Goal: Task Accomplishment & Management: Complete application form

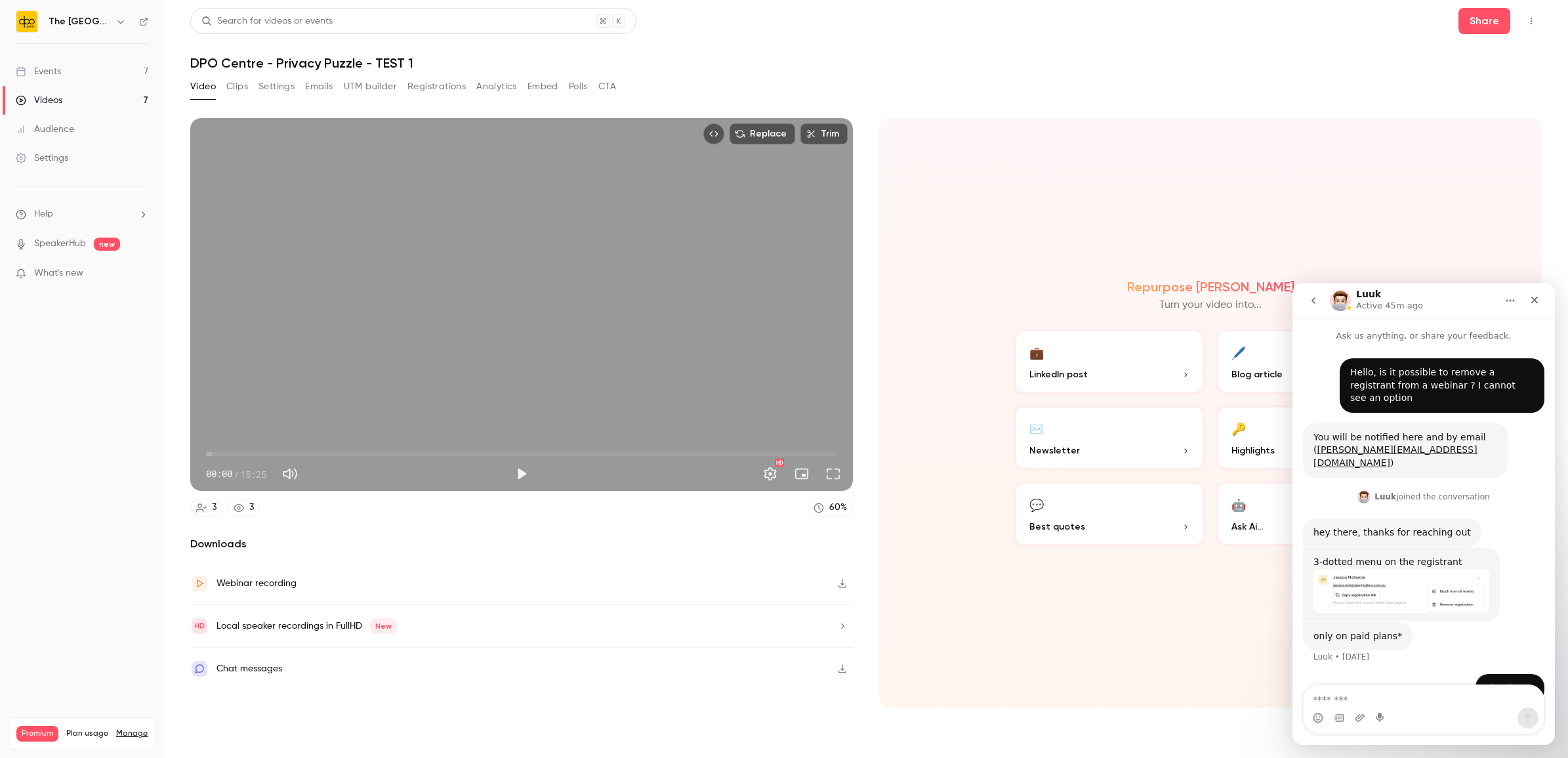
scroll to position [6, 0]
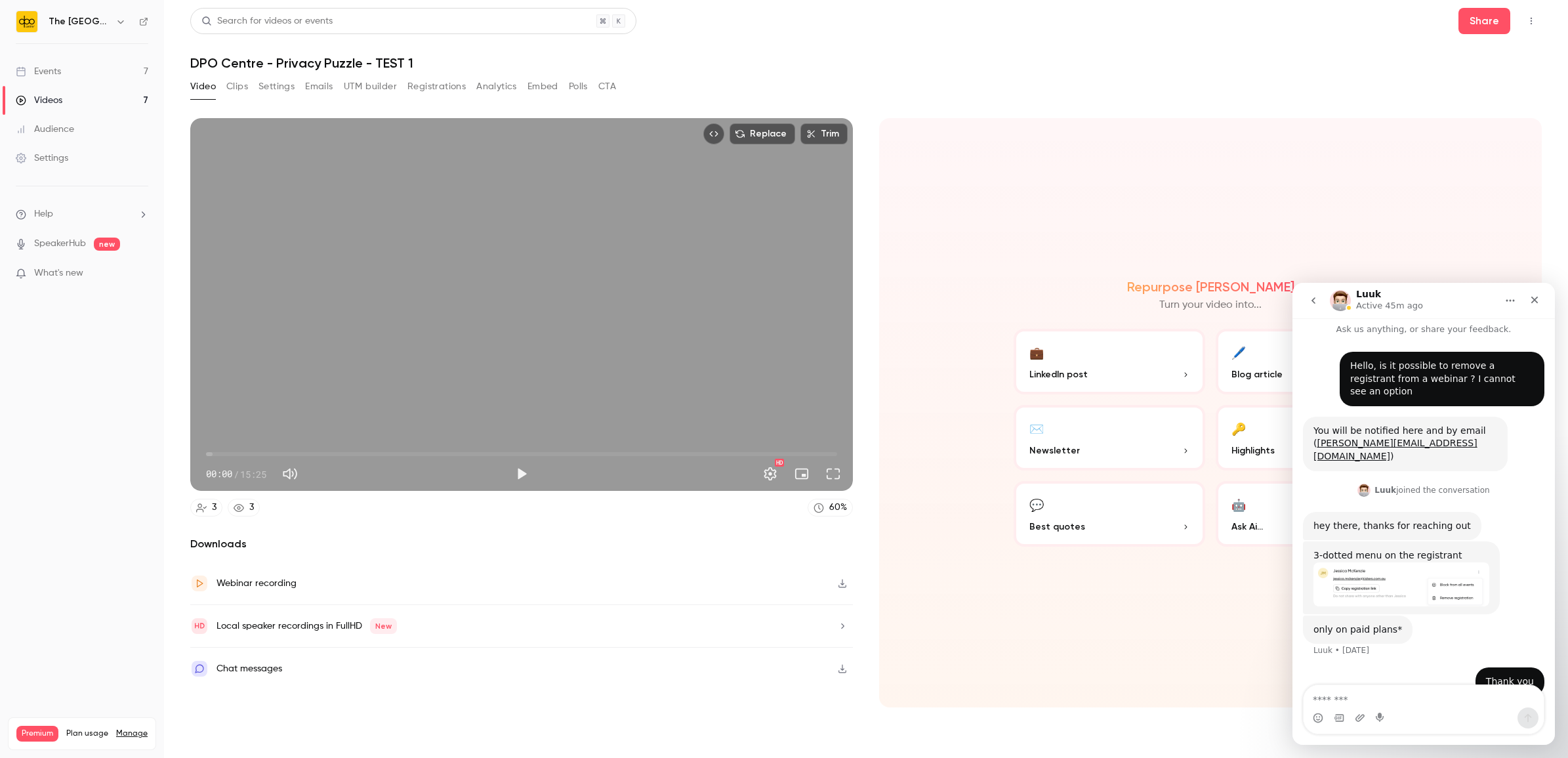
click at [110, 70] on link "Events 7" at bounding box center [82, 72] width 164 height 29
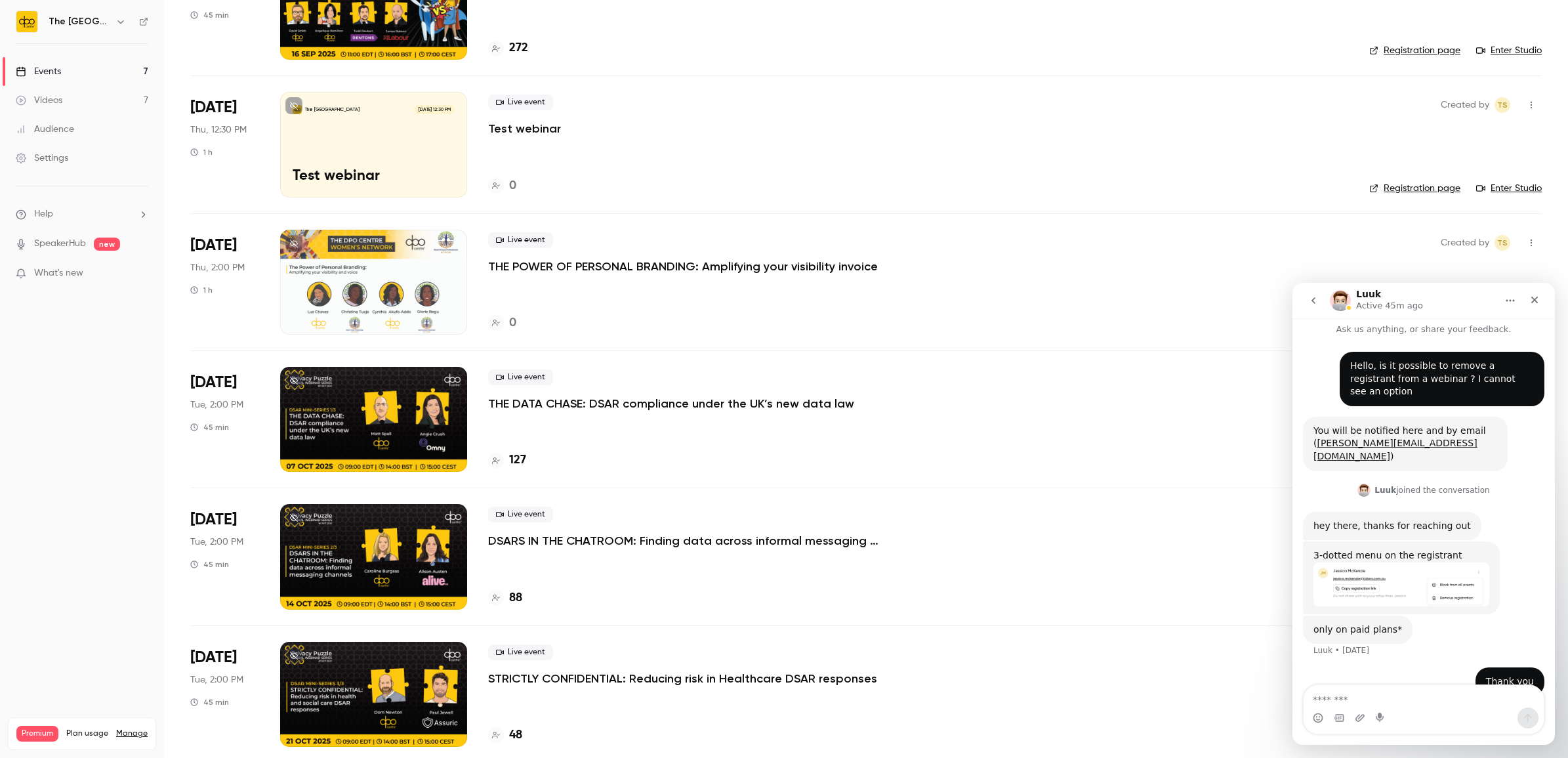
scroll to position [144, 0]
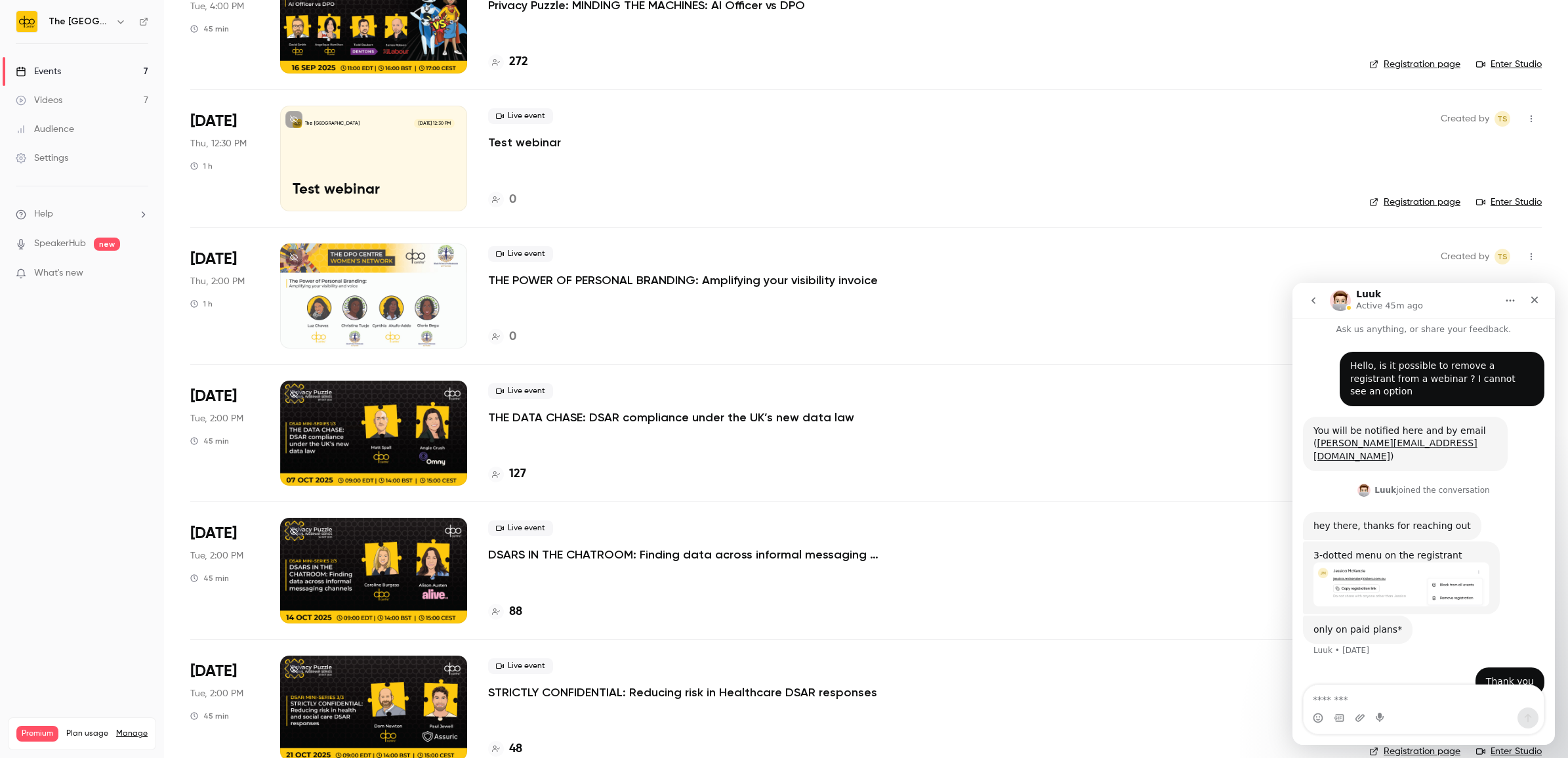
click at [531, 289] on div "Live event THE POWER OF PERSONAL BRANDING: Amplifying your visibility invoice 0" at bounding box center [918, 296] width 860 height 105
click at [493, 283] on p "THE POWER OF PERSONAL BRANDING: Amplifying your visibility invoice" at bounding box center [683, 280] width 390 height 16
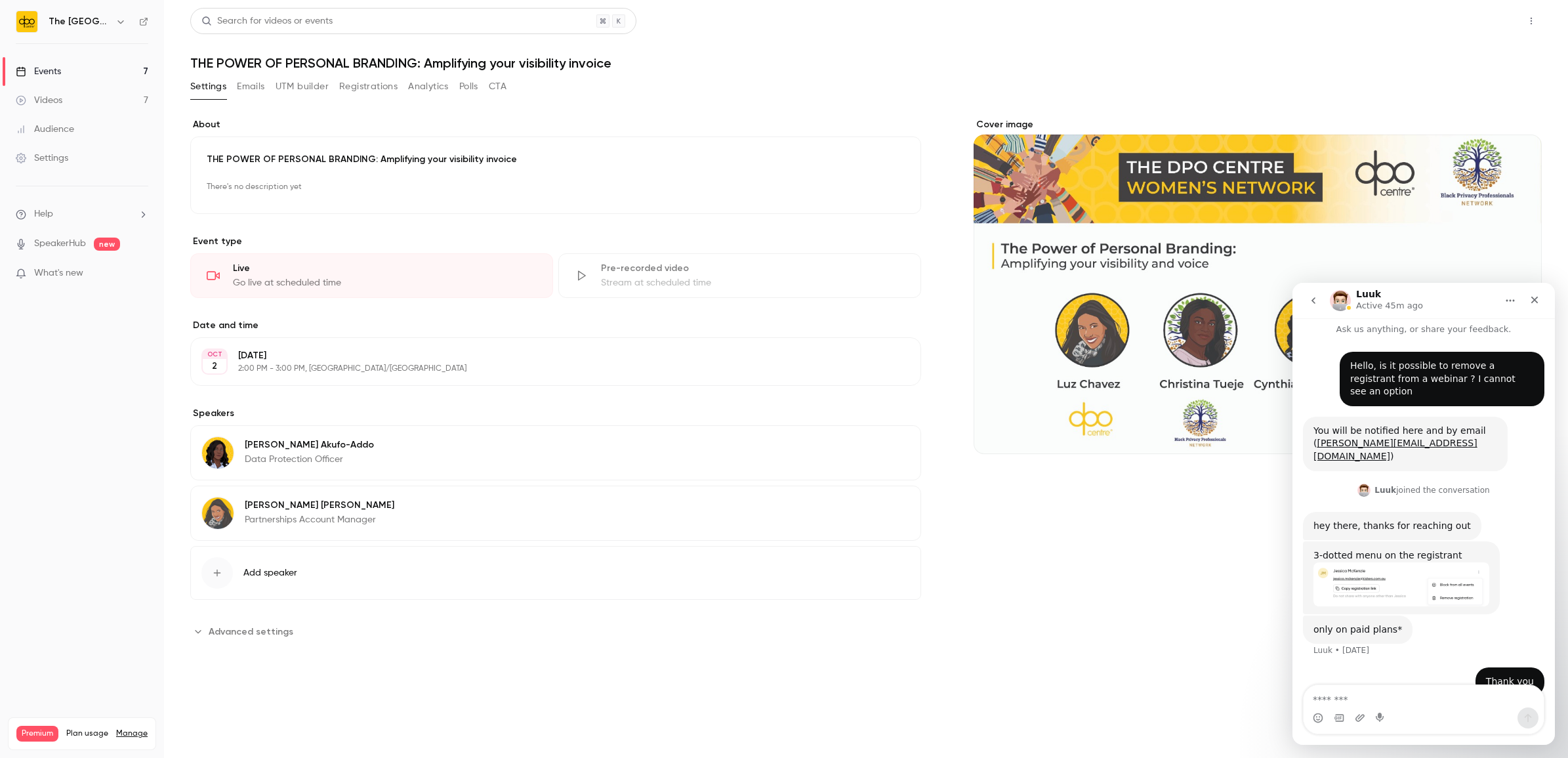
click at [1485, 23] on button "Share" at bounding box center [1484, 21] width 52 height 27
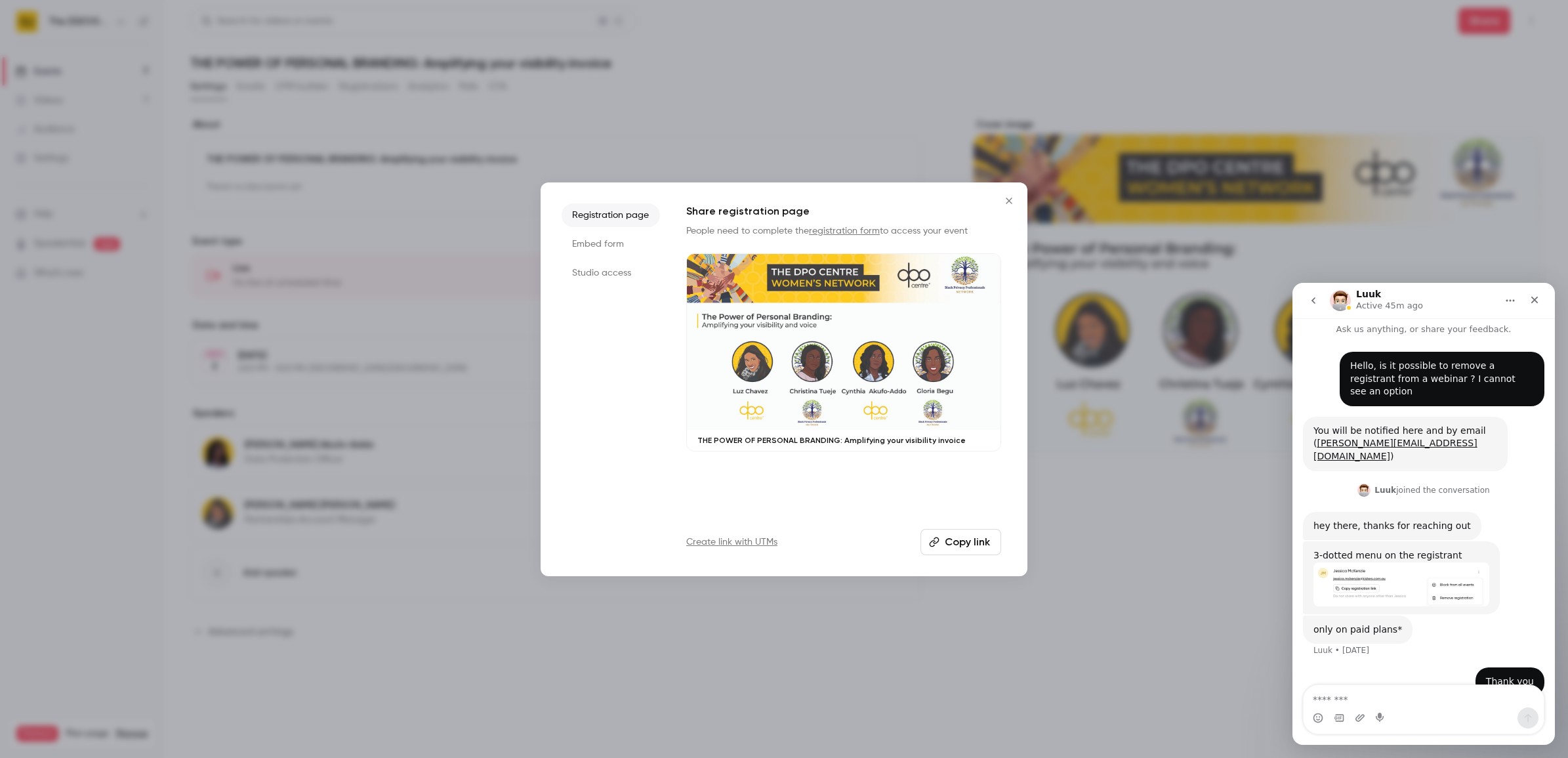
click at [962, 543] on button "Copy link" at bounding box center [960, 542] width 81 height 27
click at [1015, 204] on icon "Close" at bounding box center [1009, 200] width 16 height 10
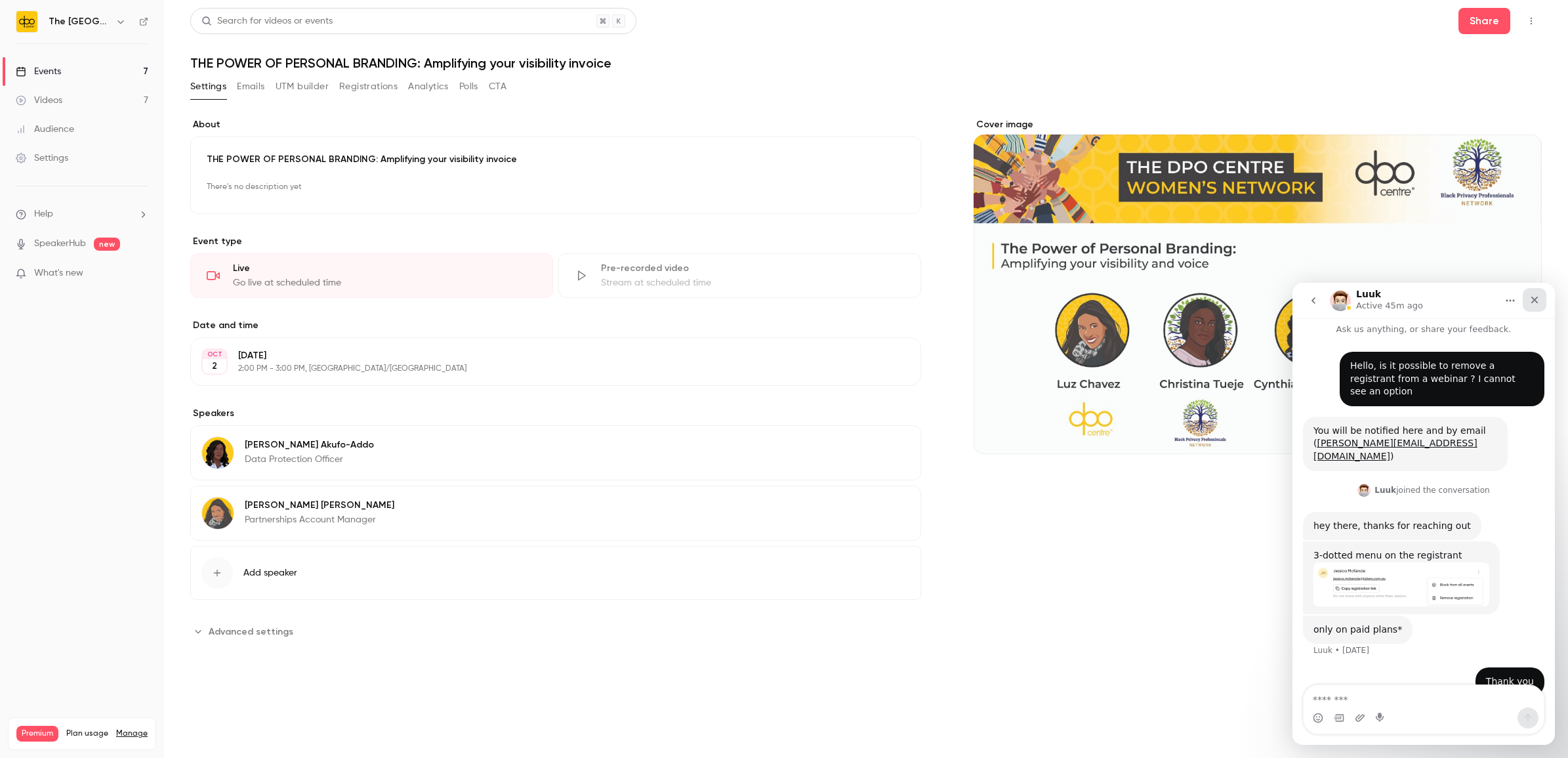
click at [1539, 310] on div "Close" at bounding box center [1534, 299] width 23 height 23
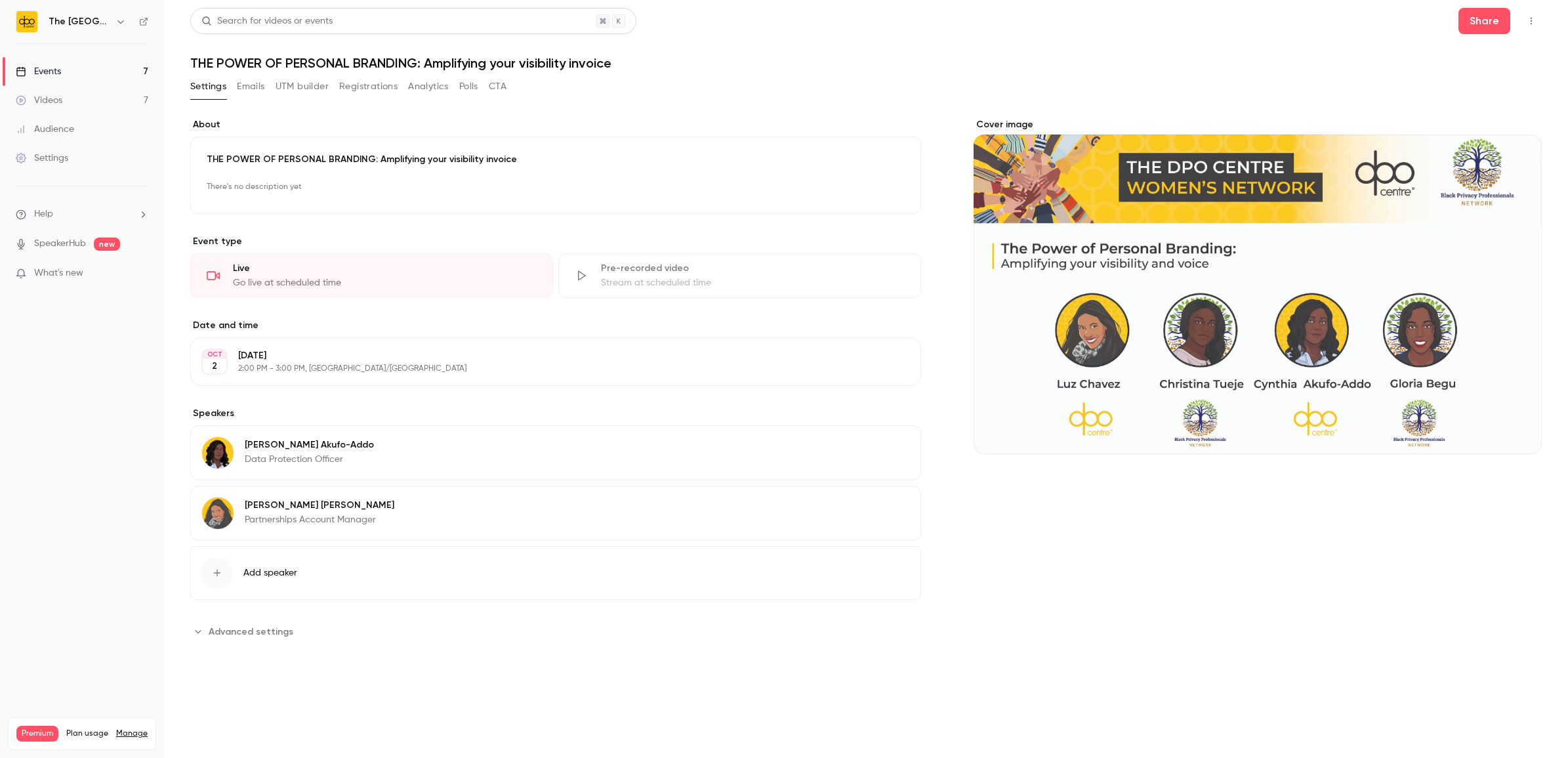
scroll to position [6, 0]
click at [208, 572] on div "button" at bounding box center [217, 572] width 31 height 31
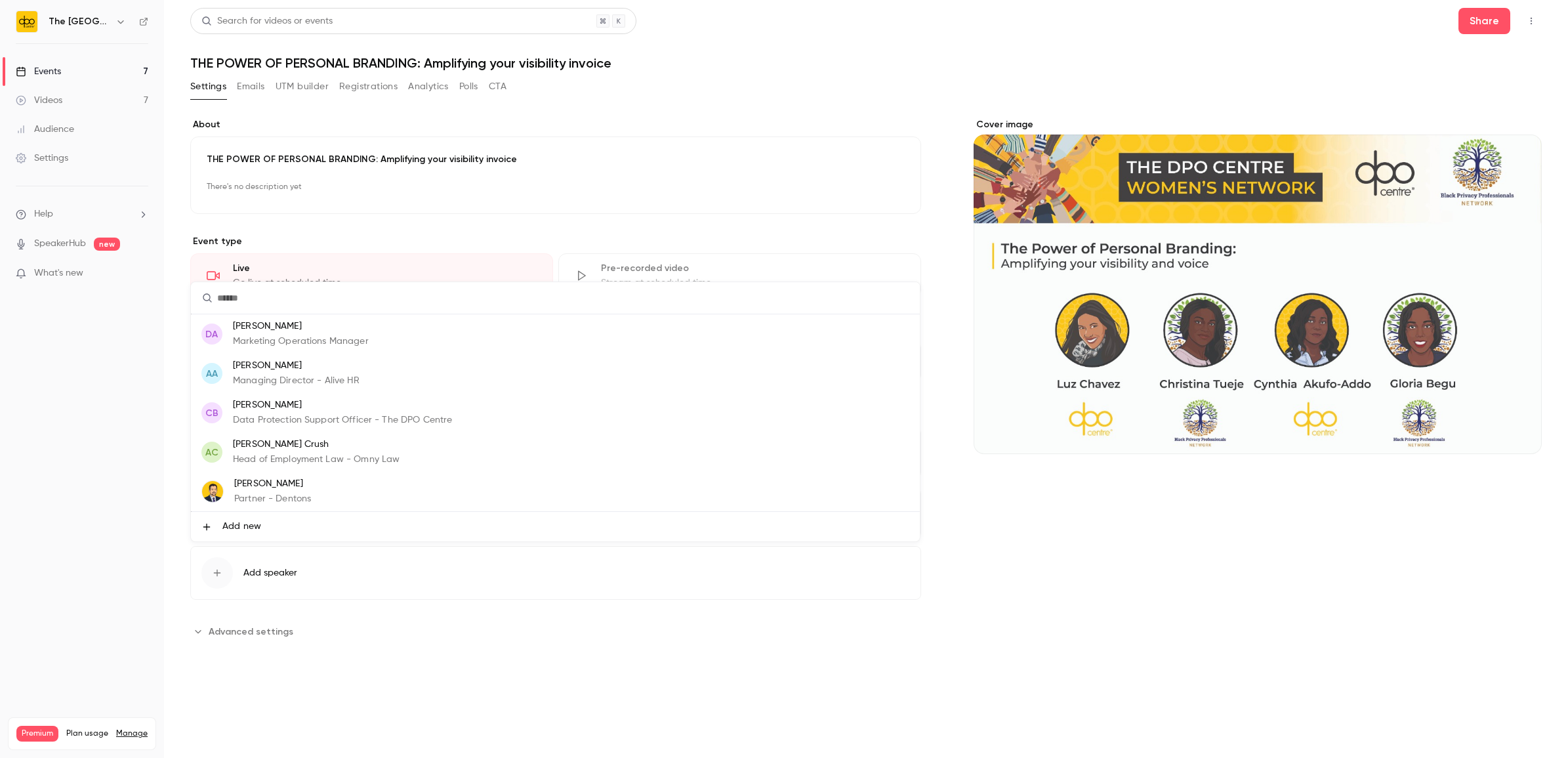
click at [256, 526] on span "Add new" at bounding box center [242, 526] width 39 height 14
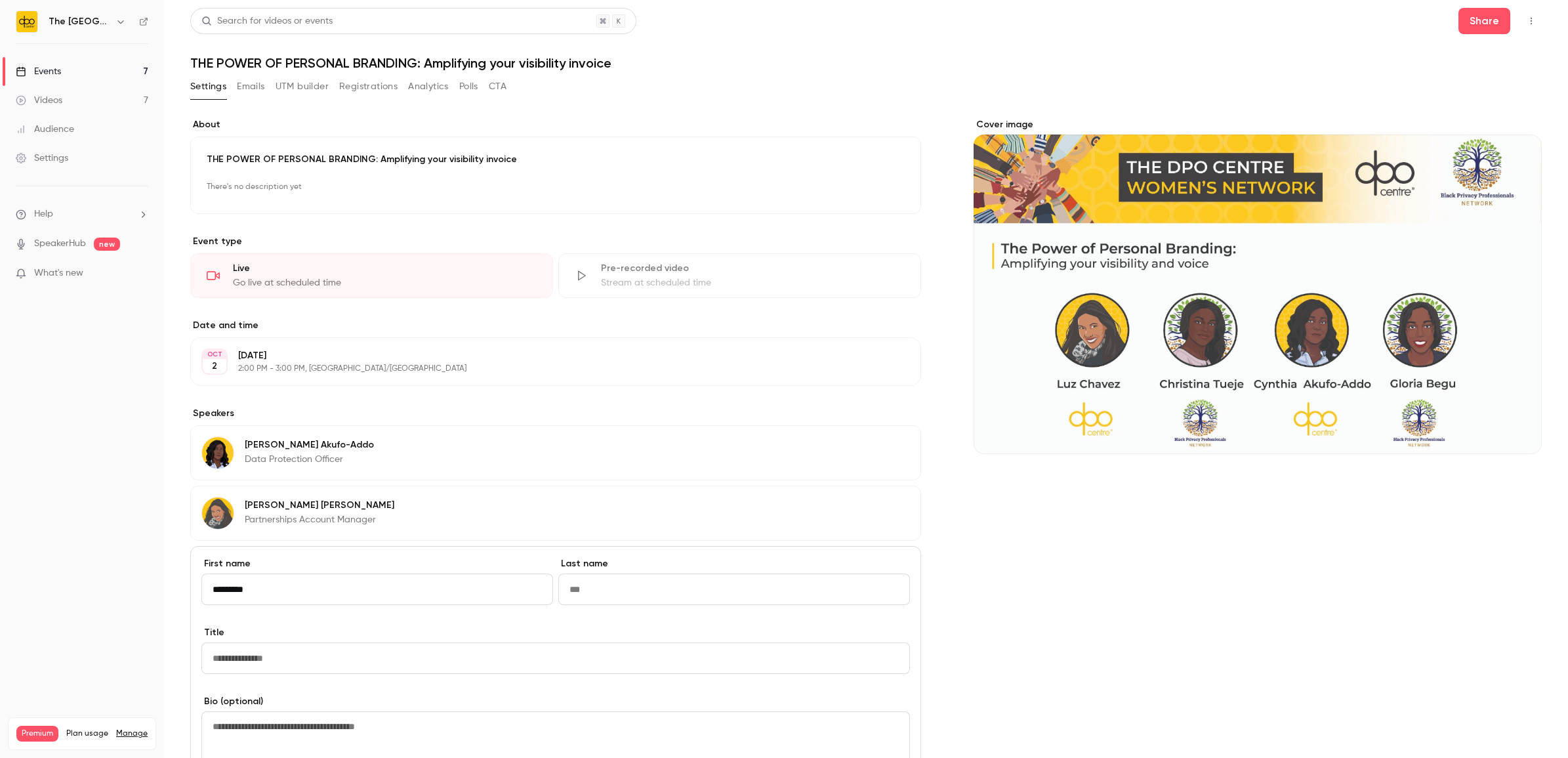
type input "*********"
click at [619, 595] on input "Last name" at bounding box center [734, 588] width 352 height 31
type input "*****"
click at [253, 668] on input "Title" at bounding box center [556, 658] width 709 height 31
drag, startPoint x: 303, startPoint y: 630, endPoint x: 307, endPoint y: 654, distance: 24.3
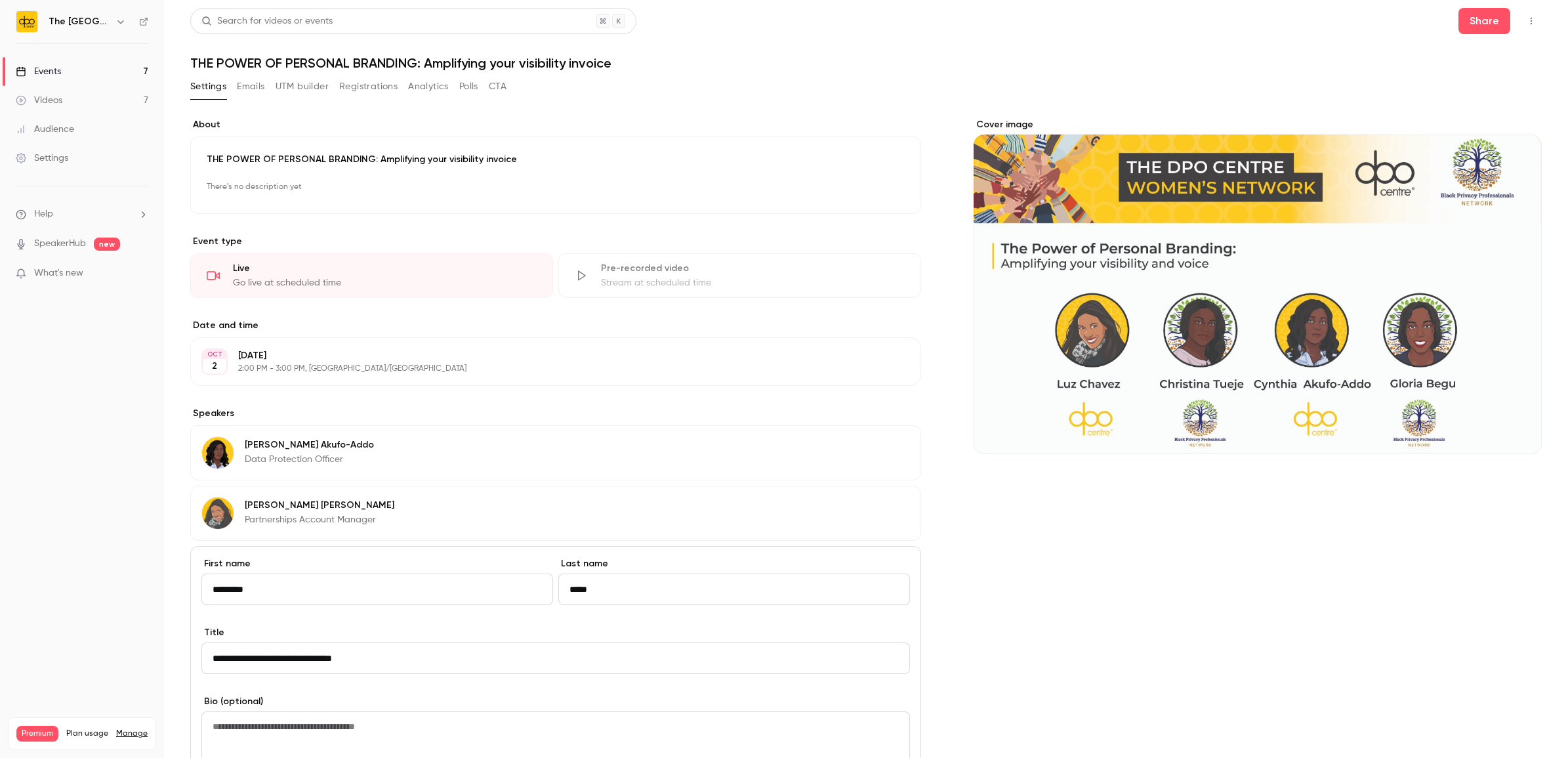
drag, startPoint x: 307, startPoint y: 654, endPoint x: 290, endPoint y: 657, distance: 17.3
drag, startPoint x: 290, startPoint y: 657, endPoint x: 256, endPoint y: 664, distance: 34.7
click at [256, 664] on input "**********" at bounding box center [556, 658] width 709 height 31
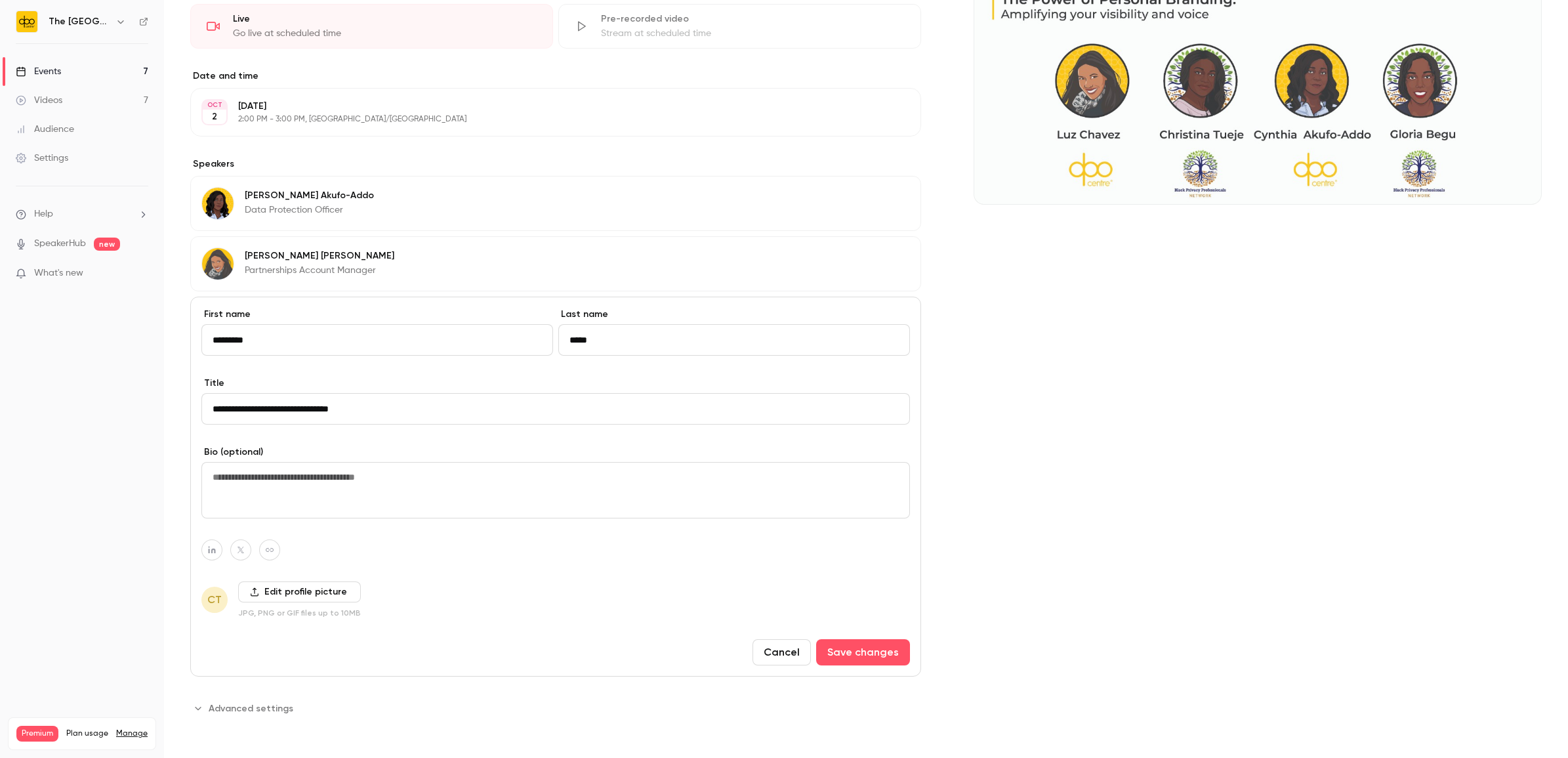
scroll to position [251, 0]
click at [266, 595] on label "Edit profile picture" at bounding box center [299, 592] width 123 height 21
click at [0, 0] on input "Edit profile picture" at bounding box center [0, 0] width 0 height 0
click at [430, 408] on input "**********" at bounding box center [556, 408] width 709 height 31
drag, startPoint x: 428, startPoint y: 408, endPoint x: 15, endPoint y: 408, distance: 413.0
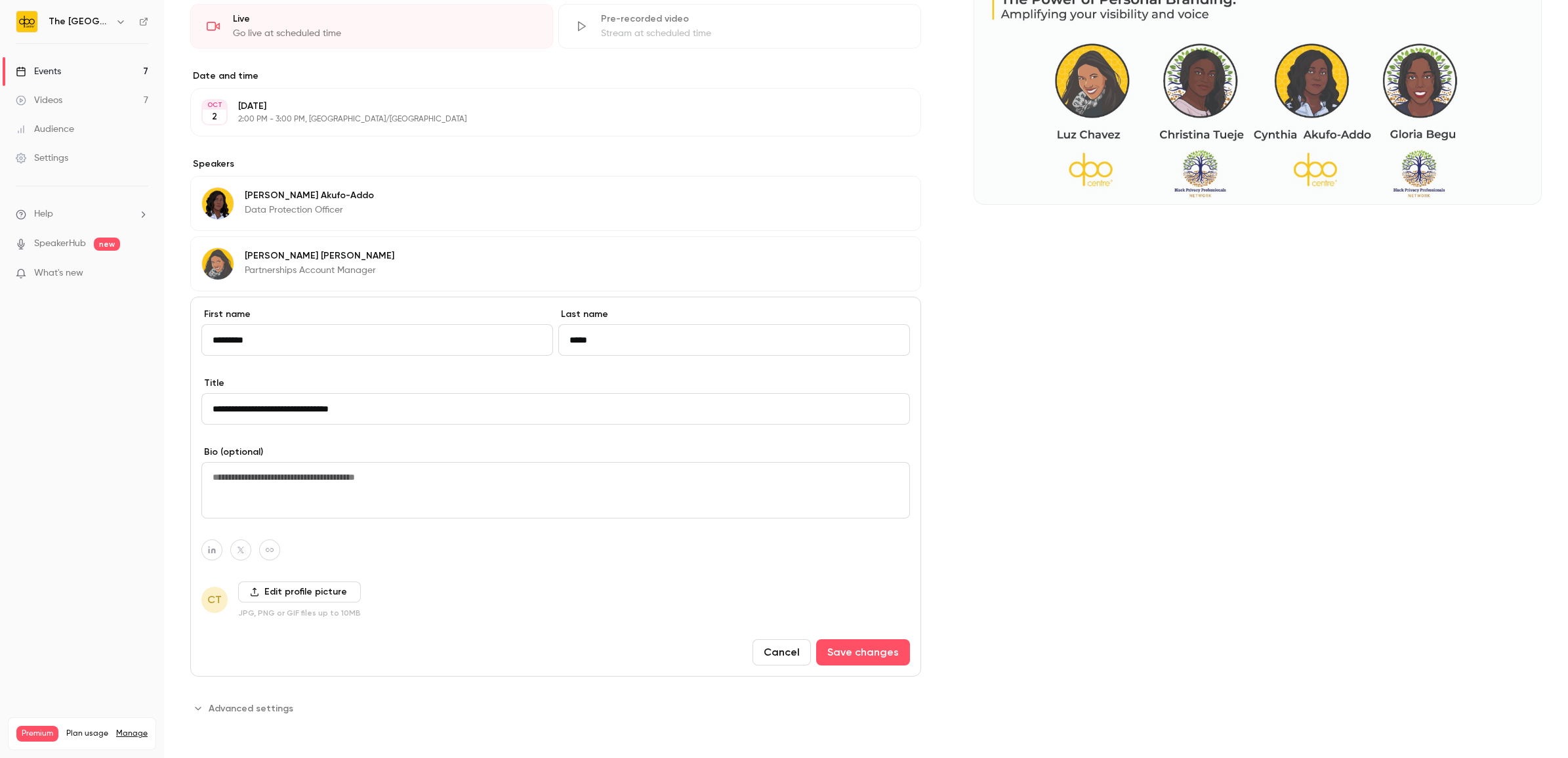
click at [17, 408] on div "**********" at bounding box center [784, 379] width 1568 height 758
click at [215, 404] on input "**********" at bounding box center [556, 408] width 709 height 31
type input "**********"
click at [847, 650] on button "Save changes" at bounding box center [863, 652] width 94 height 27
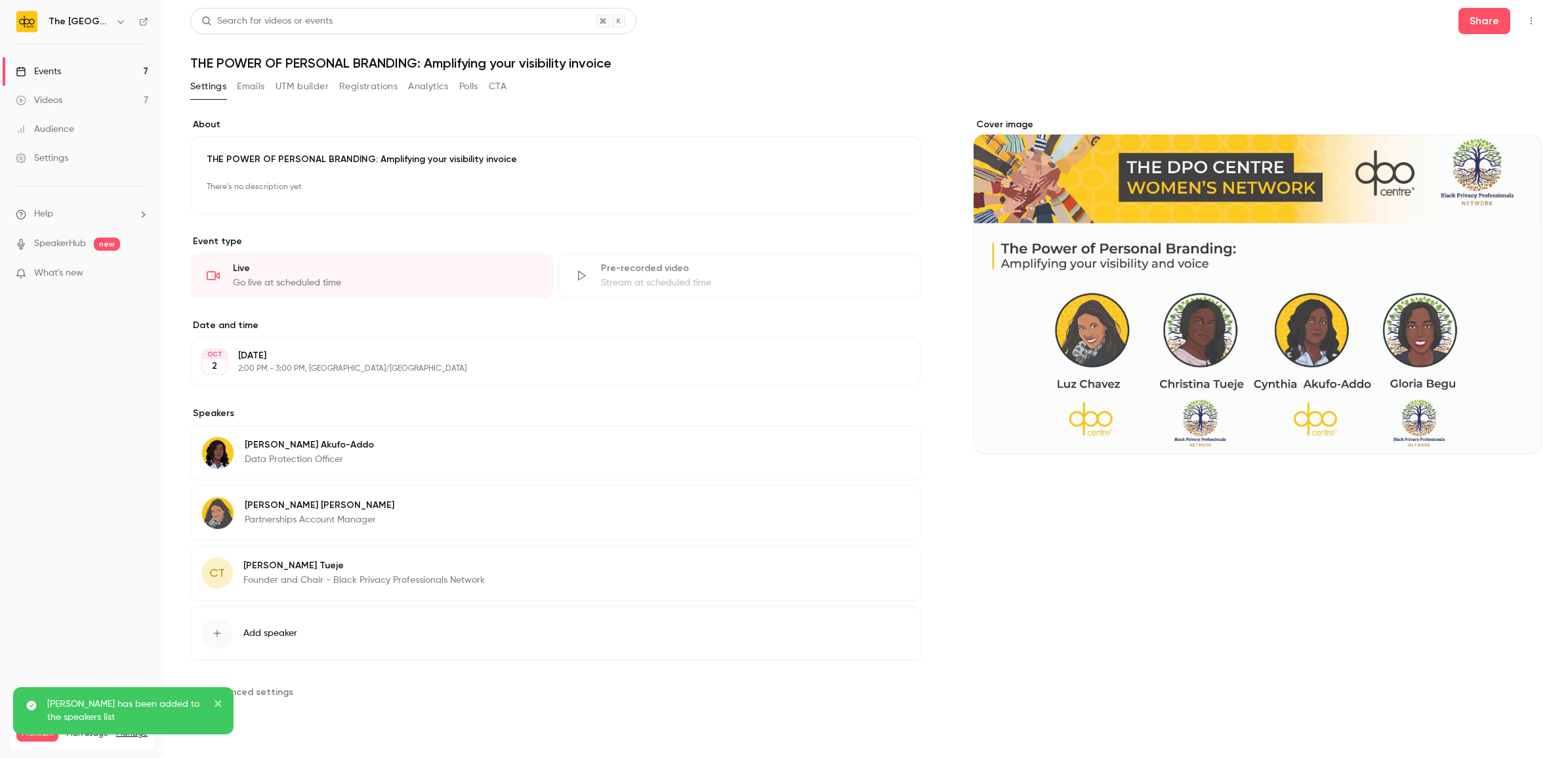
click at [216, 628] on div "button" at bounding box center [217, 633] width 31 height 31
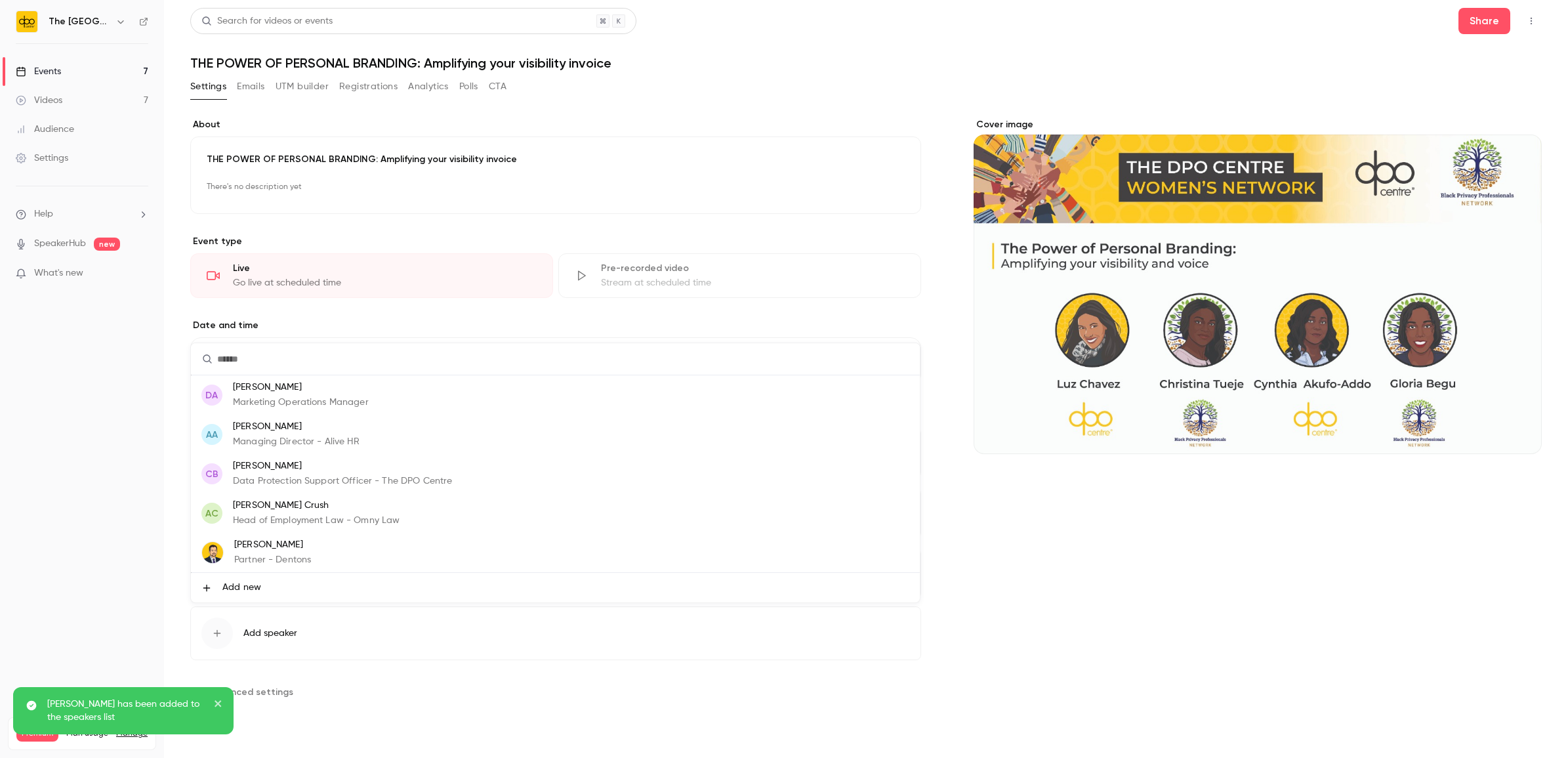
click at [253, 580] on span "Add new" at bounding box center [242, 587] width 39 height 14
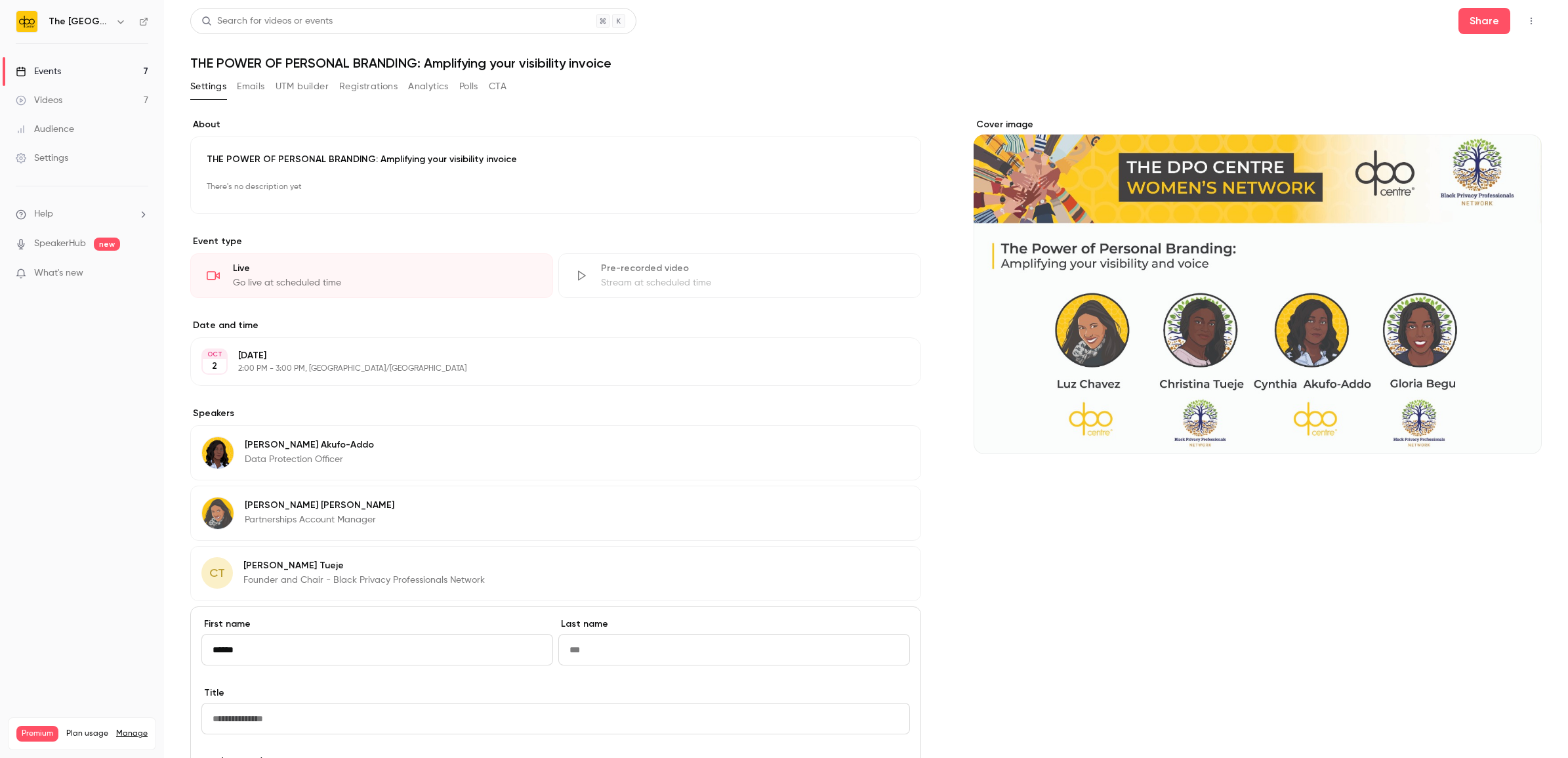
type input "******"
click at [680, 647] on input "Last name" at bounding box center [734, 649] width 352 height 31
type input "****"
click at [308, 721] on input "Title" at bounding box center [556, 718] width 709 height 31
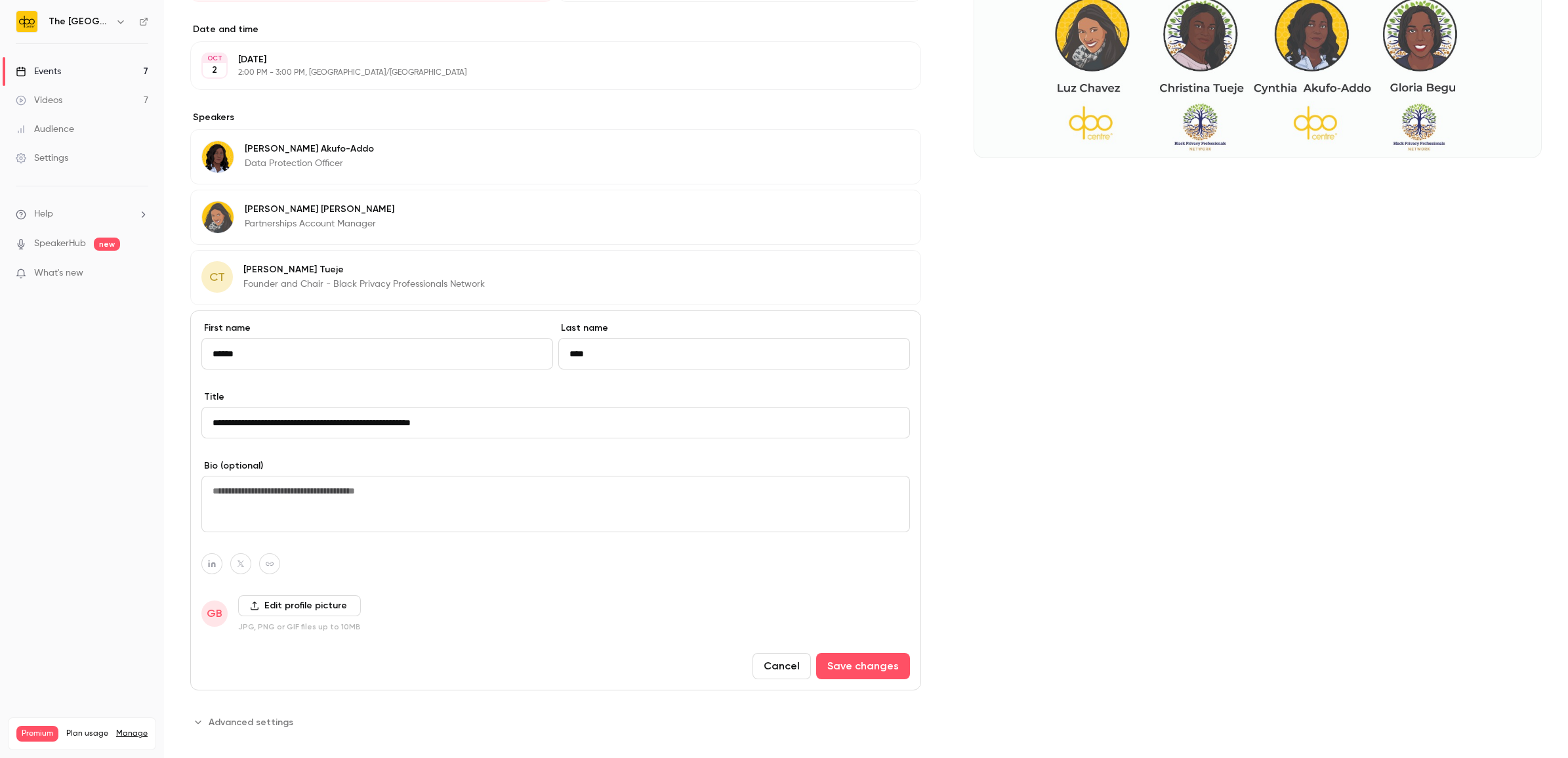
scroll to position [312, 0]
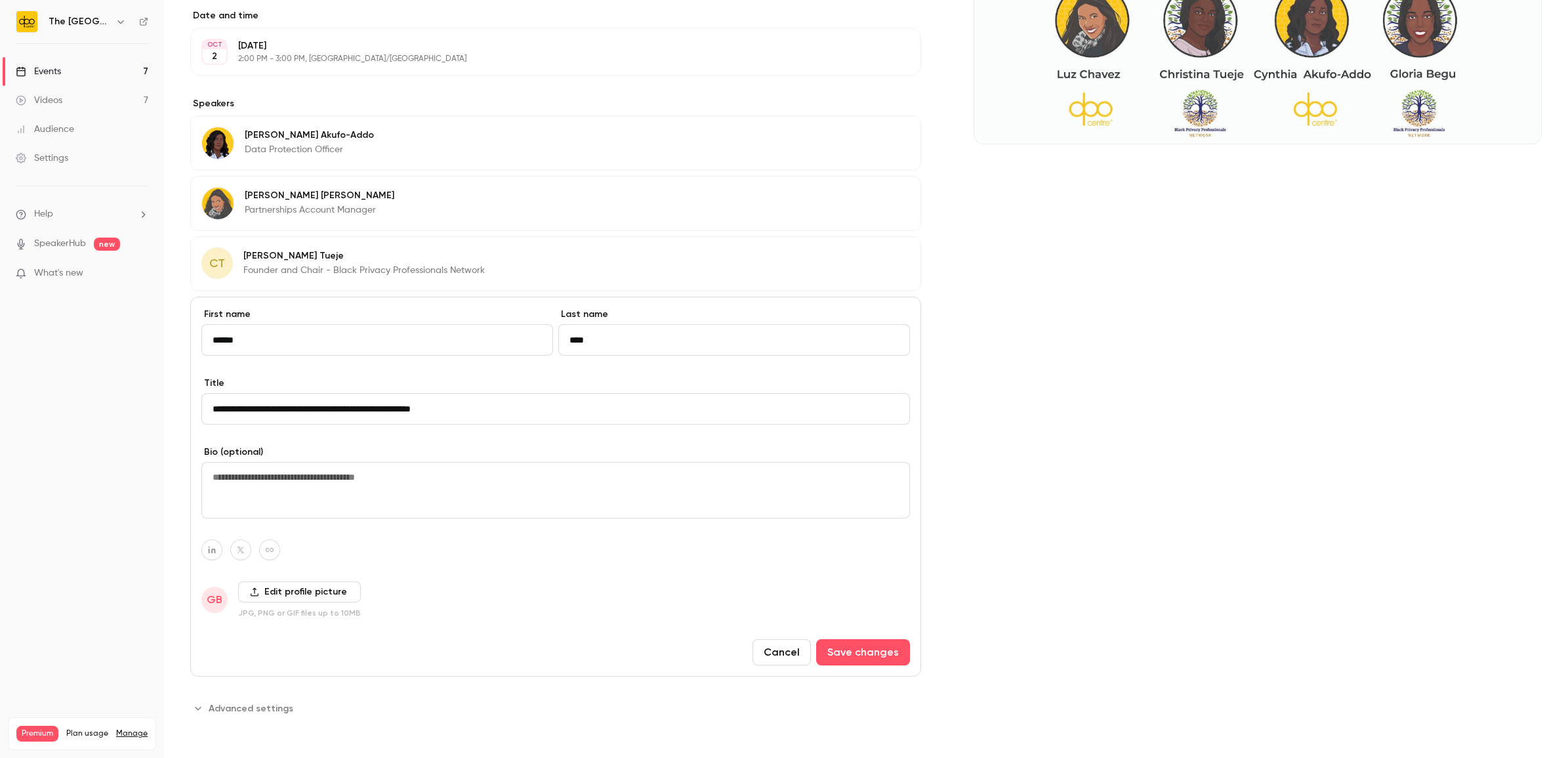
type input "**********"
click at [308, 472] on textarea at bounding box center [556, 490] width 709 height 57
click at [261, 598] on label "Edit profile picture" at bounding box center [299, 592] width 123 height 21
click at [0, 0] on input "Edit profile picture" at bounding box center [0, 0] width 0 height 0
click at [272, 502] on textarea at bounding box center [556, 490] width 709 height 57
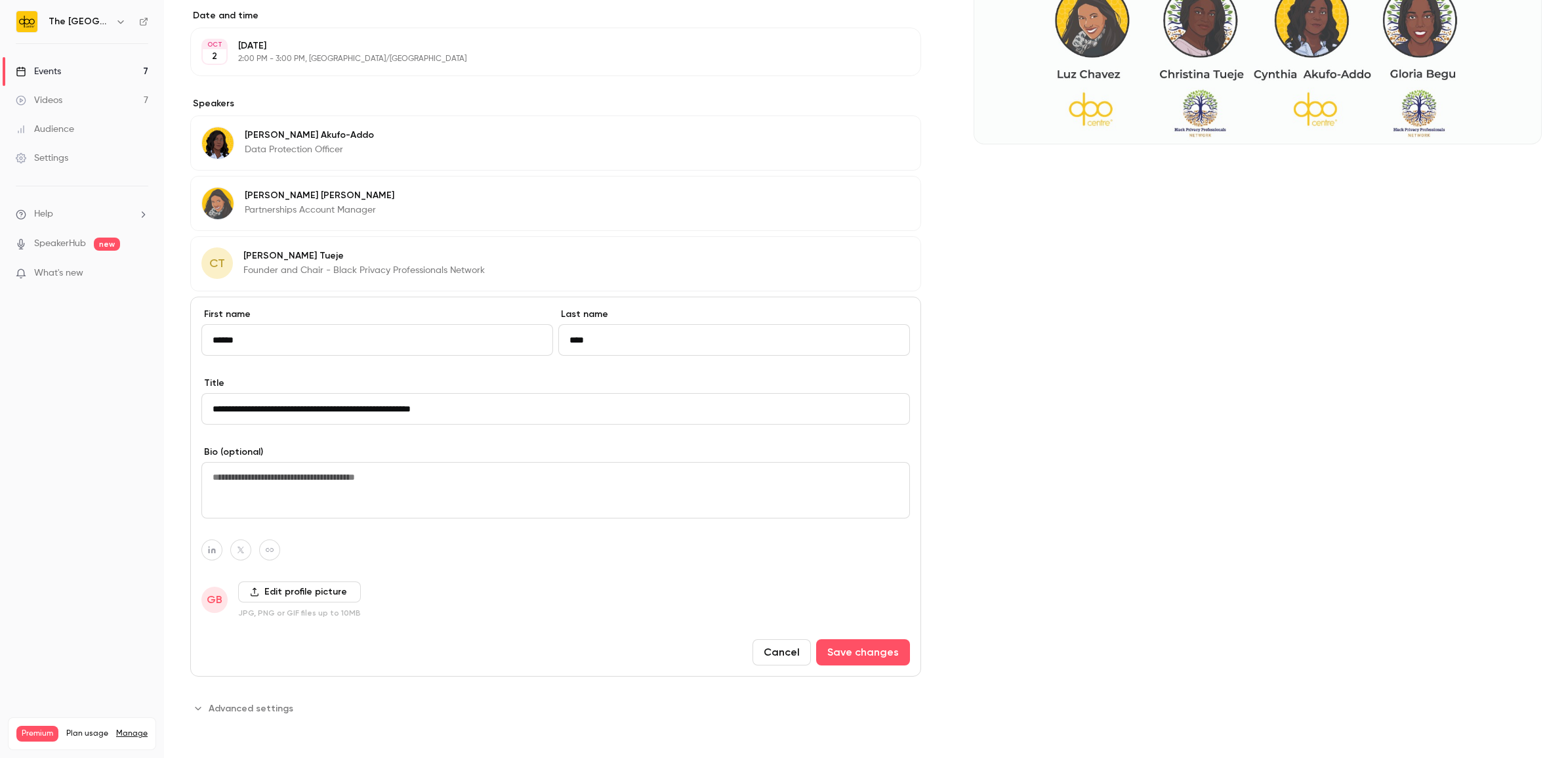
click at [272, 262] on p "[PERSON_NAME]" at bounding box center [364, 256] width 241 height 13
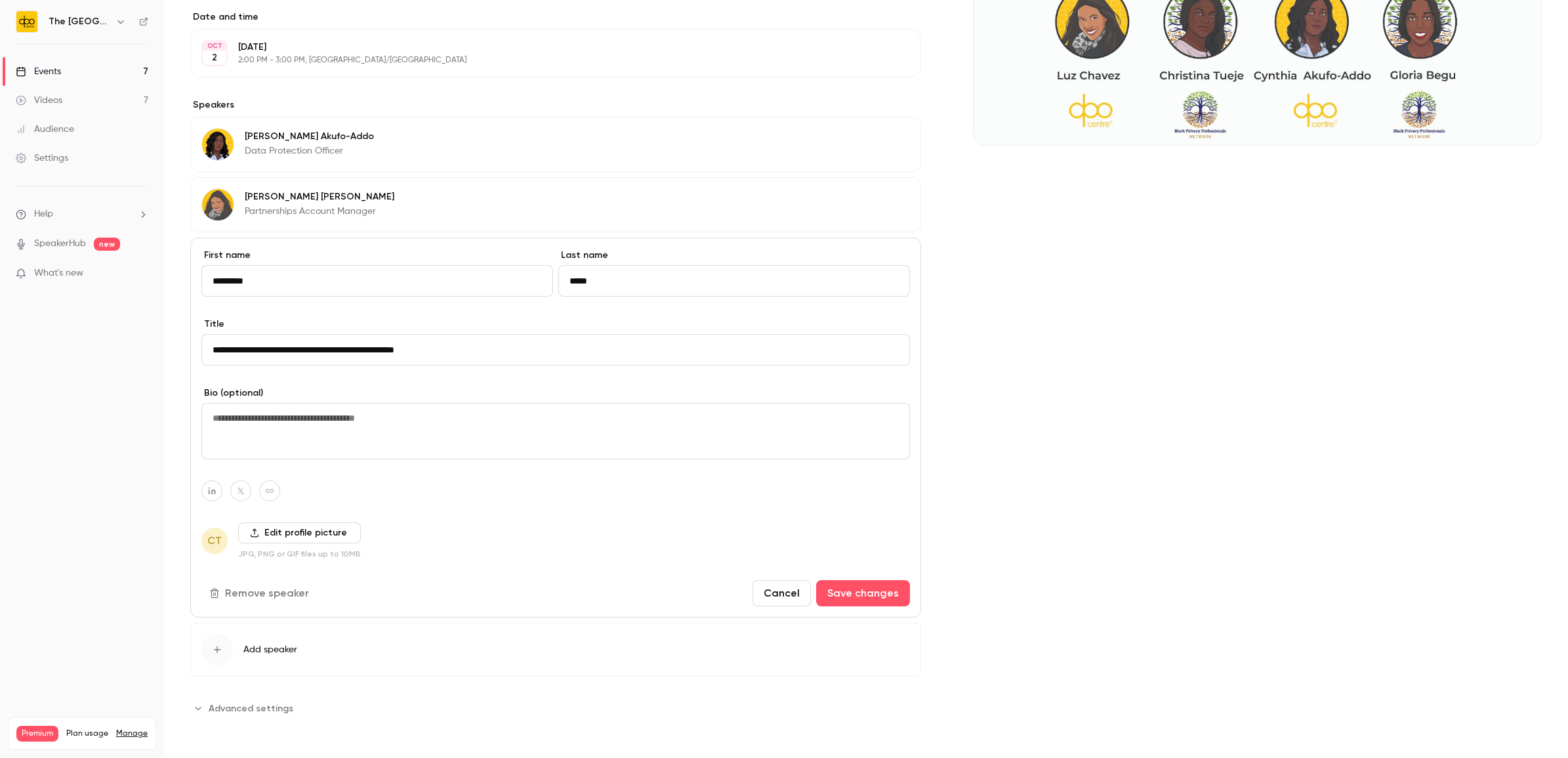
scroll to position [312, 0]
click at [278, 527] on label "Edit profile picture" at bounding box center [299, 533] width 123 height 21
click at [0, 0] on input "Edit profile picture" at bounding box center [0, 0] width 0 height 0
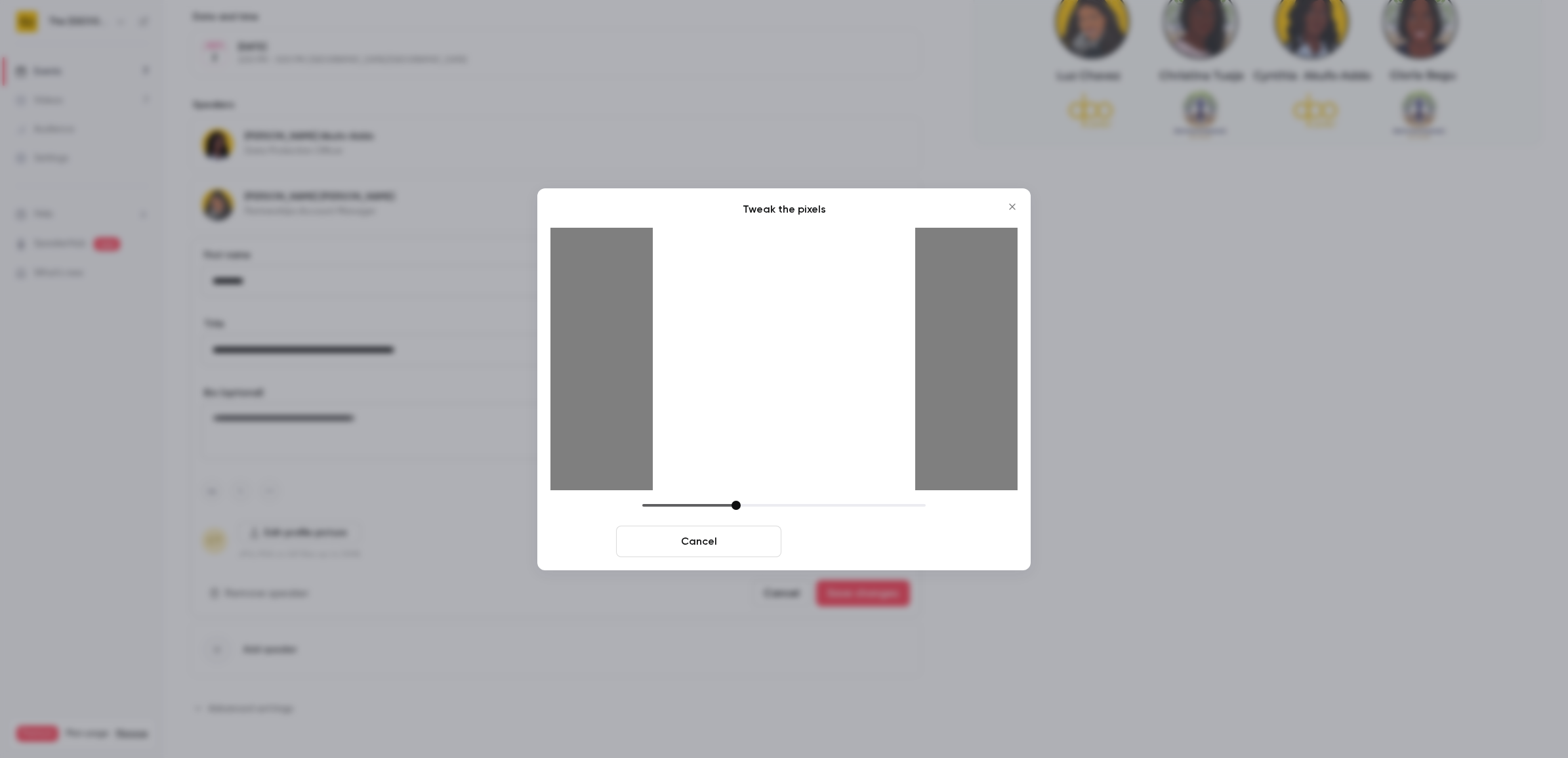
click at [847, 546] on button "Crop and save" at bounding box center [869, 541] width 165 height 31
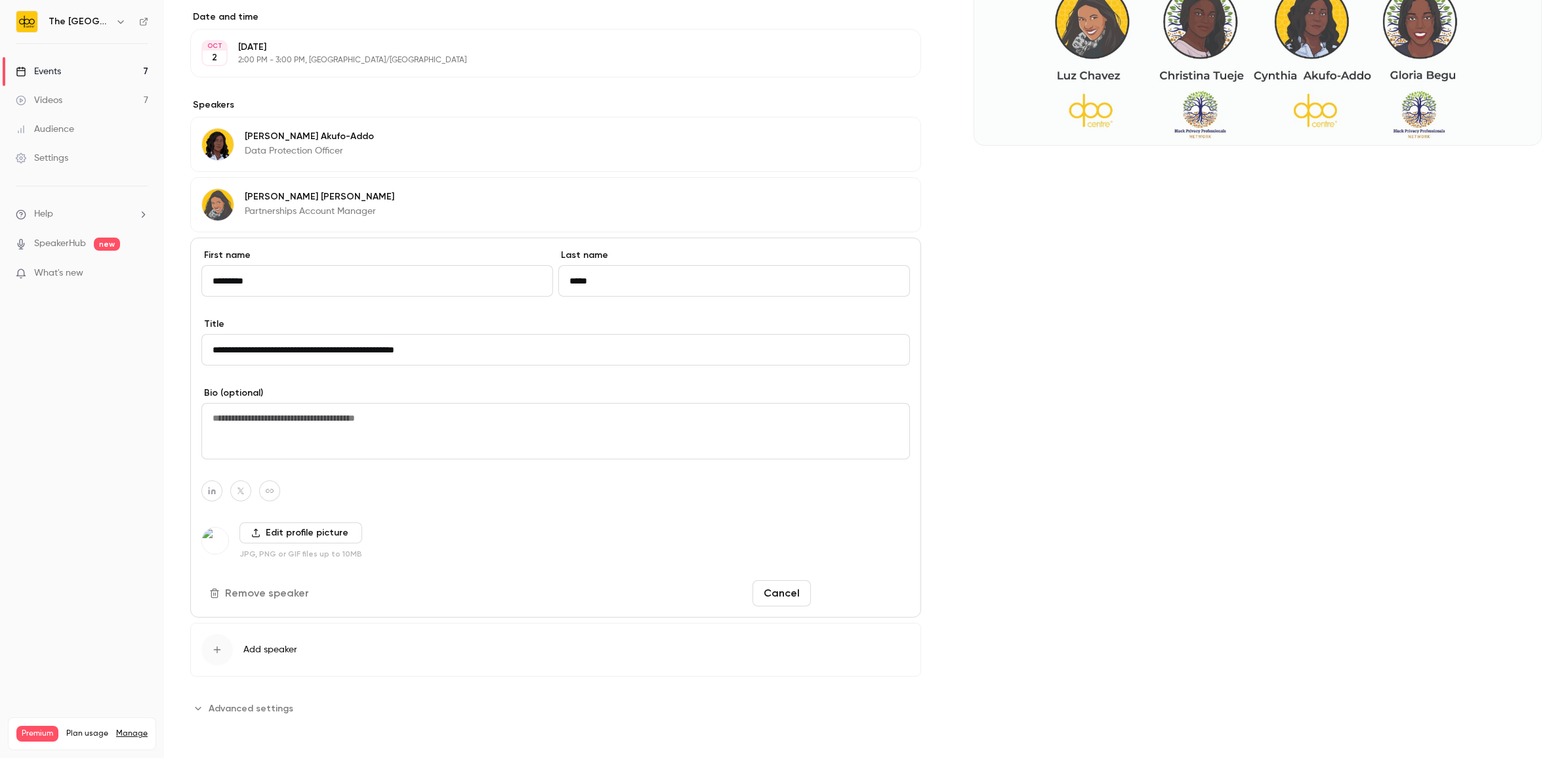
click at [843, 584] on button "Save changes" at bounding box center [863, 593] width 94 height 27
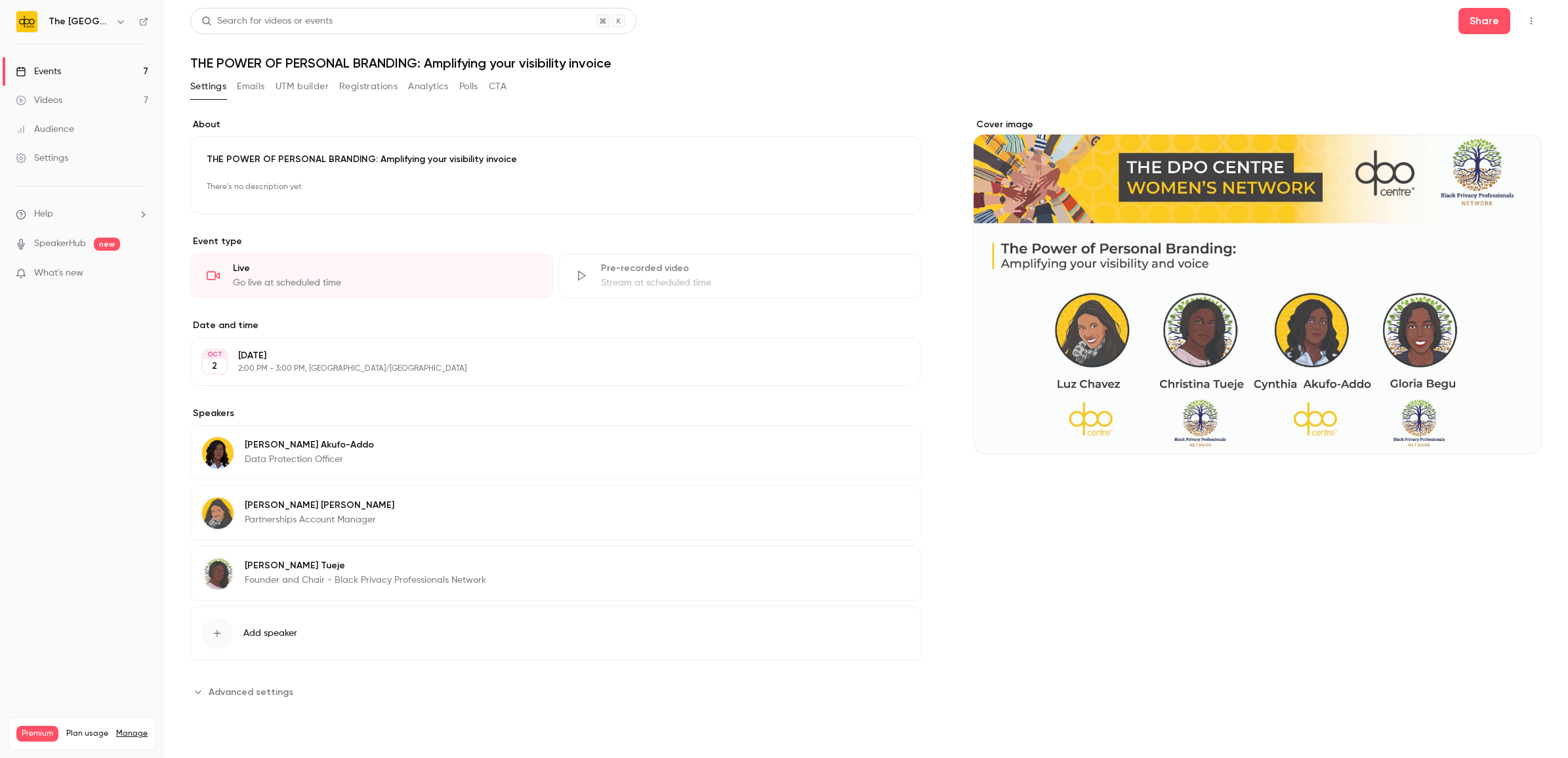
scroll to position [0, 0]
click at [211, 634] on div "button" at bounding box center [217, 633] width 31 height 31
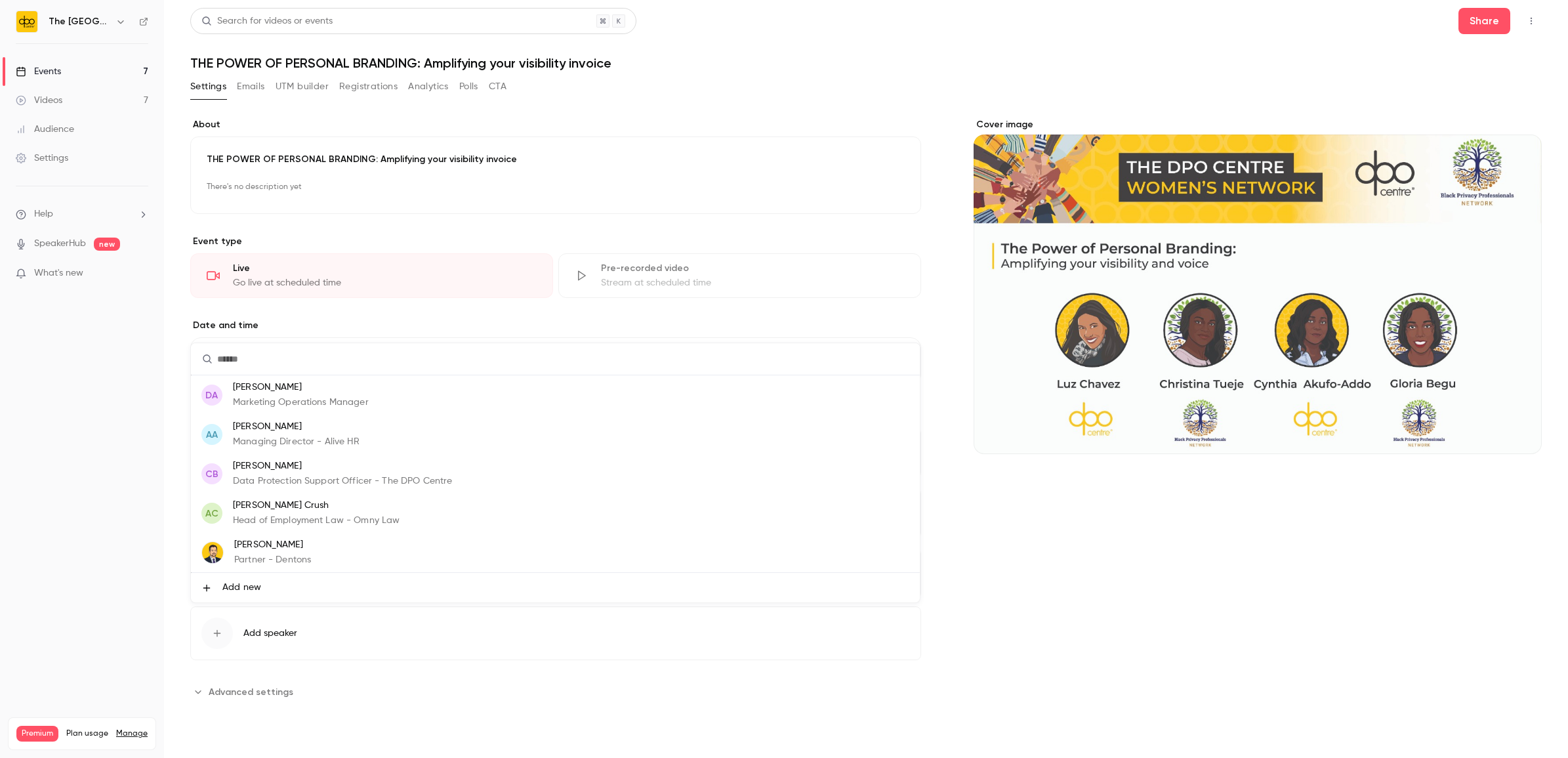
click at [329, 642] on div at bounding box center [784, 379] width 1568 height 758
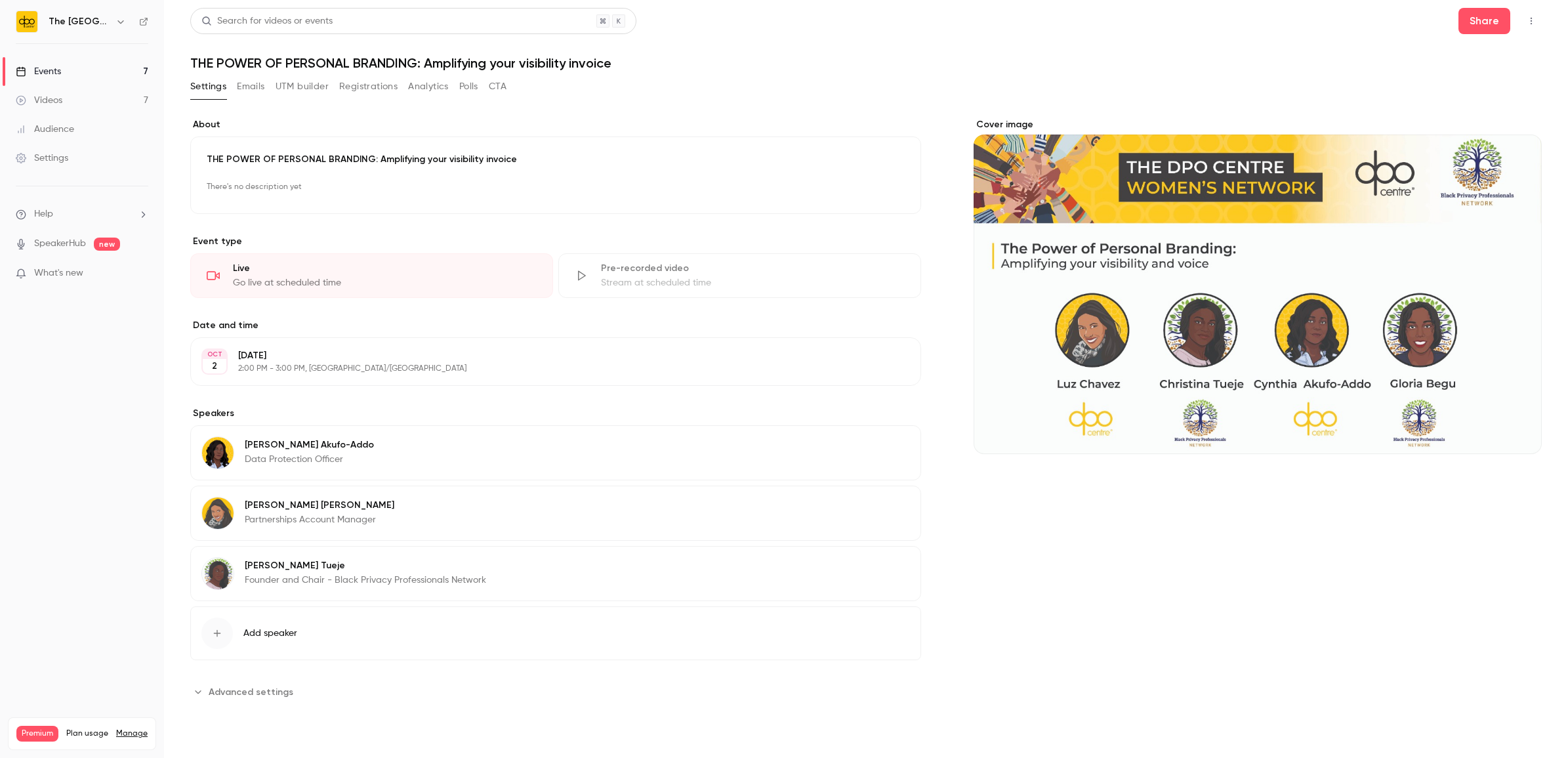
click at [266, 568] on p "[PERSON_NAME]" at bounding box center [365, 566] width 241 height 13
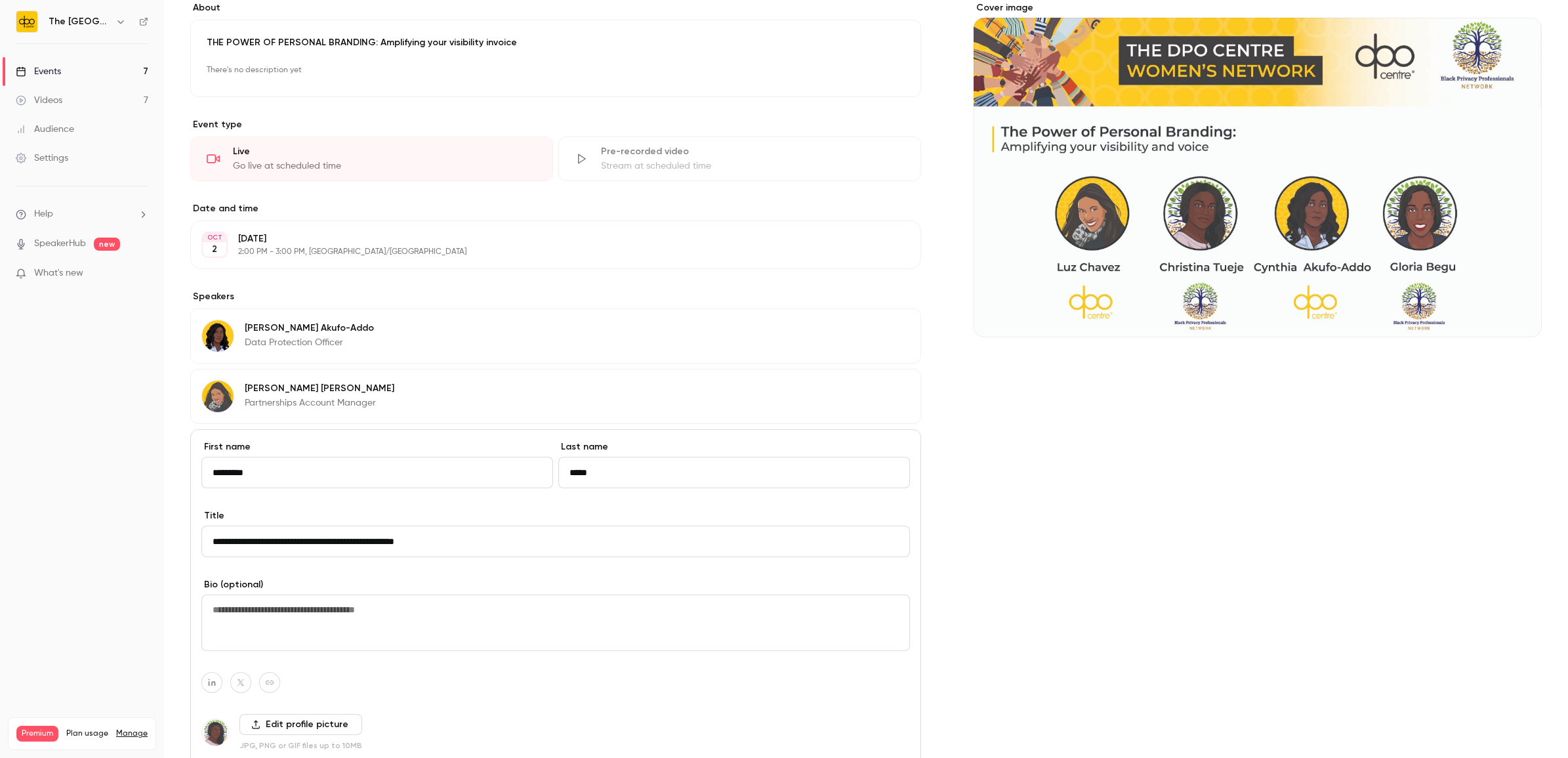
scroll to position [312, 0]
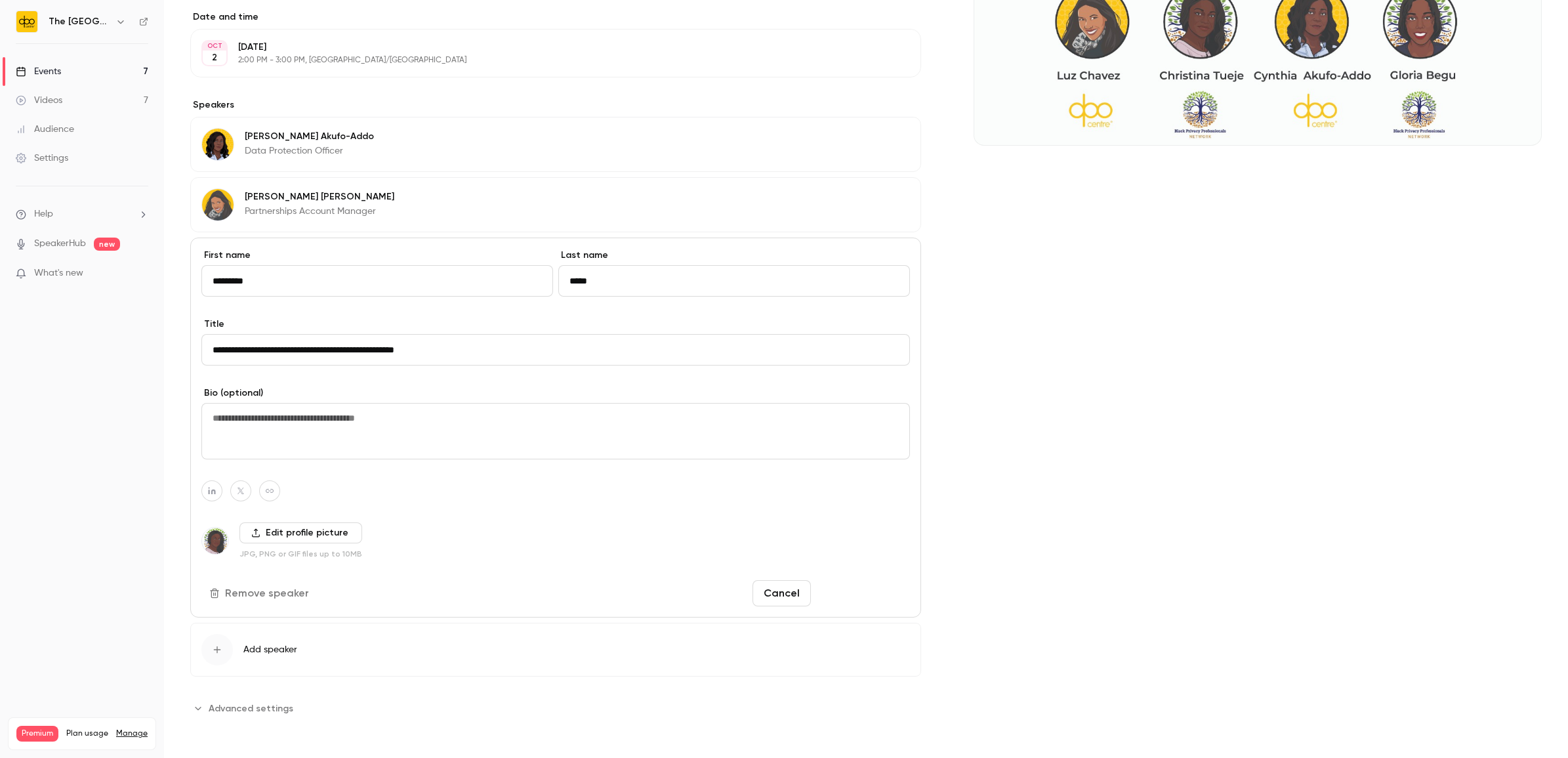
click at [845, 597] on button "Save changes" at bounding box center [863, 593] width 94 height 27
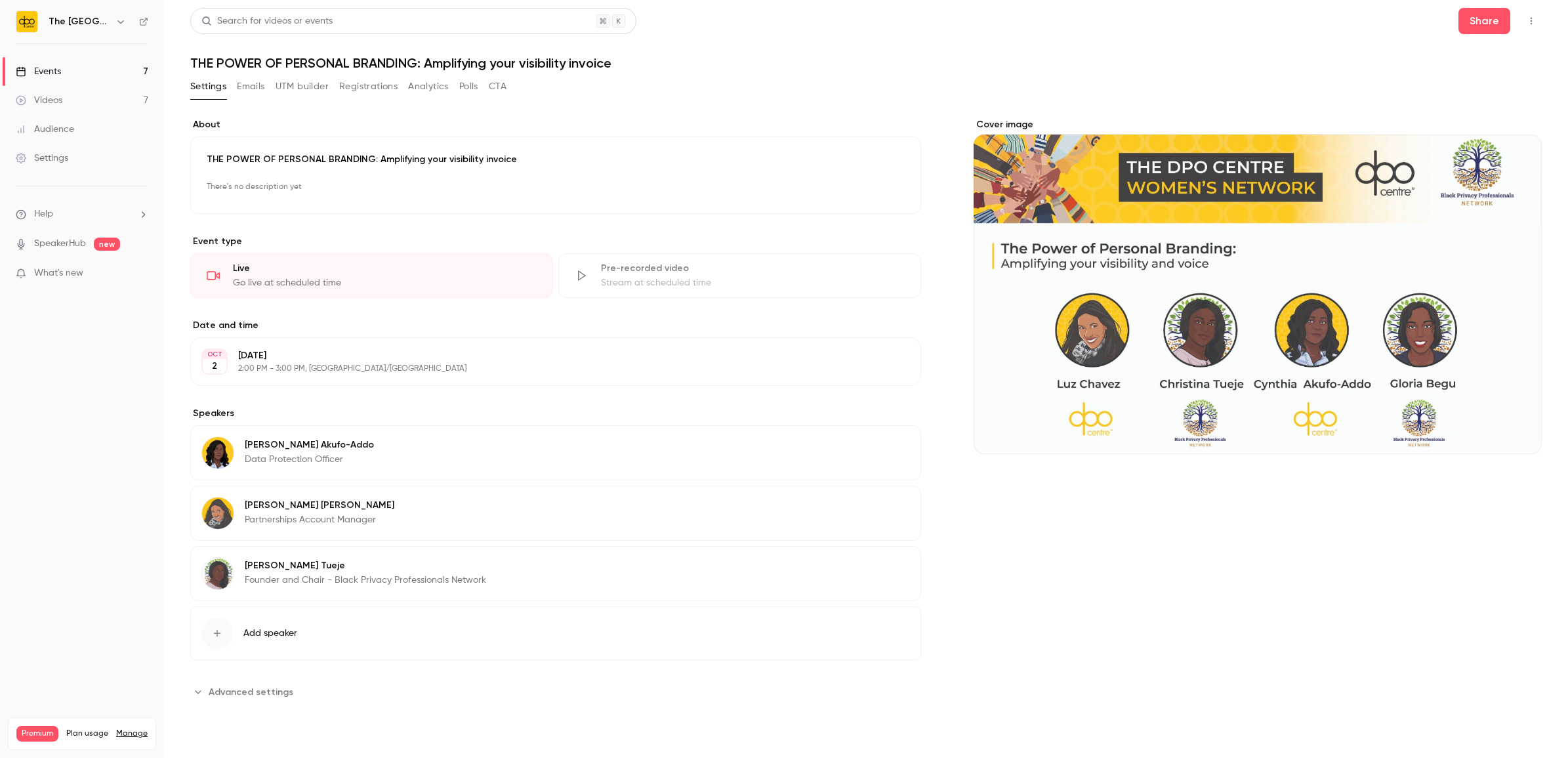
scroll to position [0, 0]
click at [202, 634] on div "button" at bounding box center [217, 633] width 31 height 31
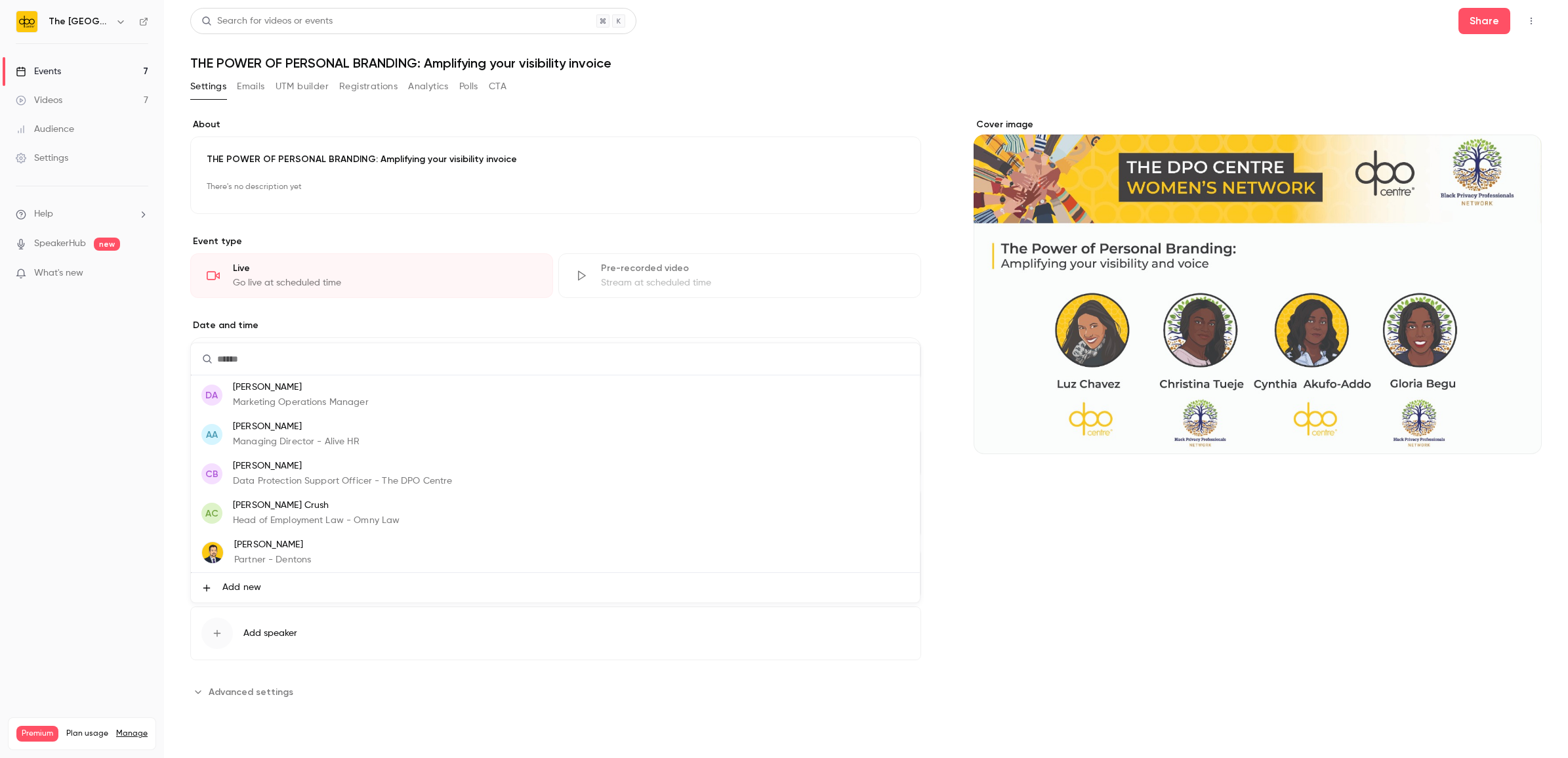
click at [228, 583] on span "Add new" at bounding box center [242, 587] width 39 height 14
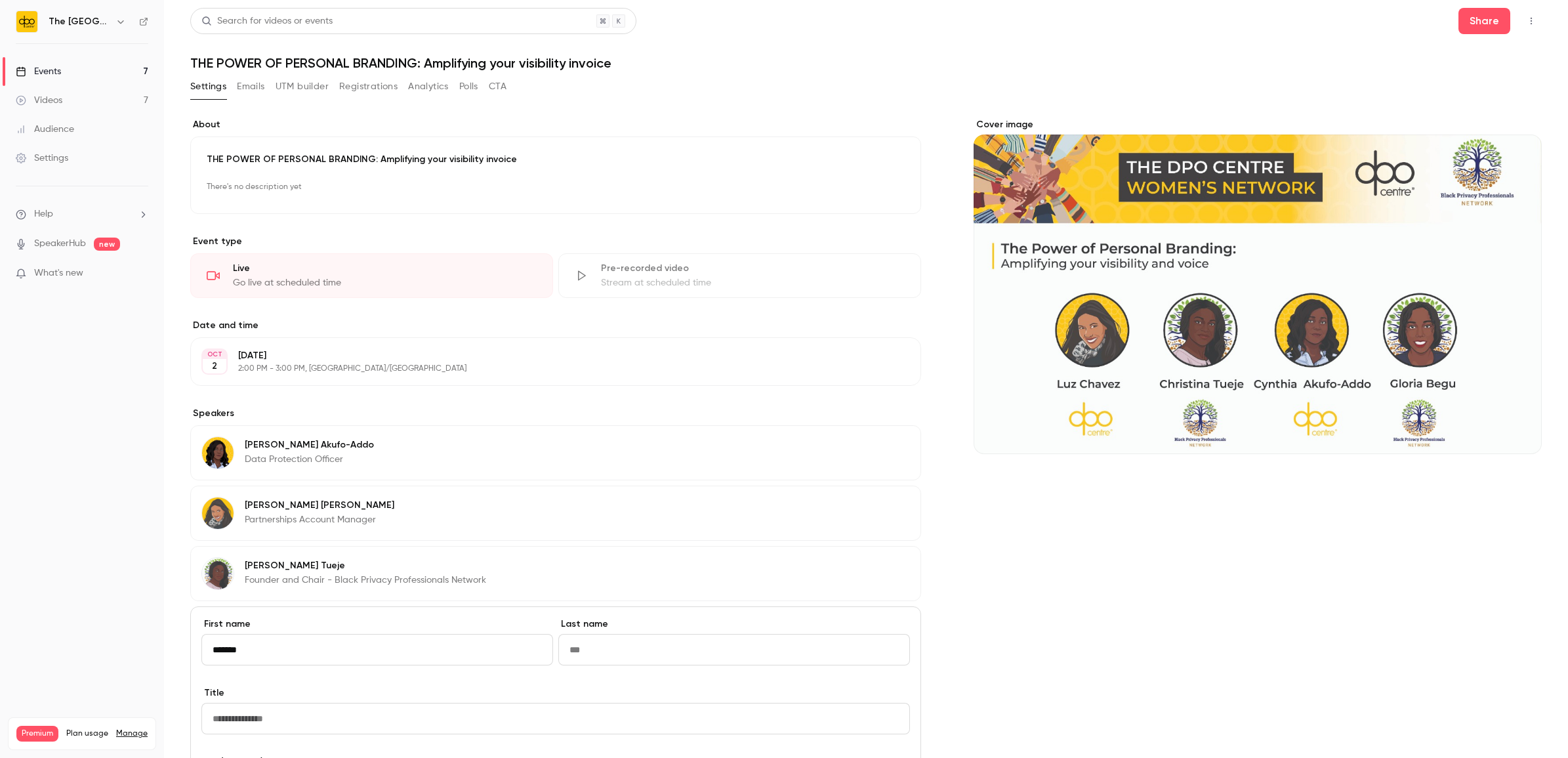
type input "******"
type input "****"
click at [261, 717] on input "Title" at bounding box center [556, 718] width 709 height 31
type input "**********"
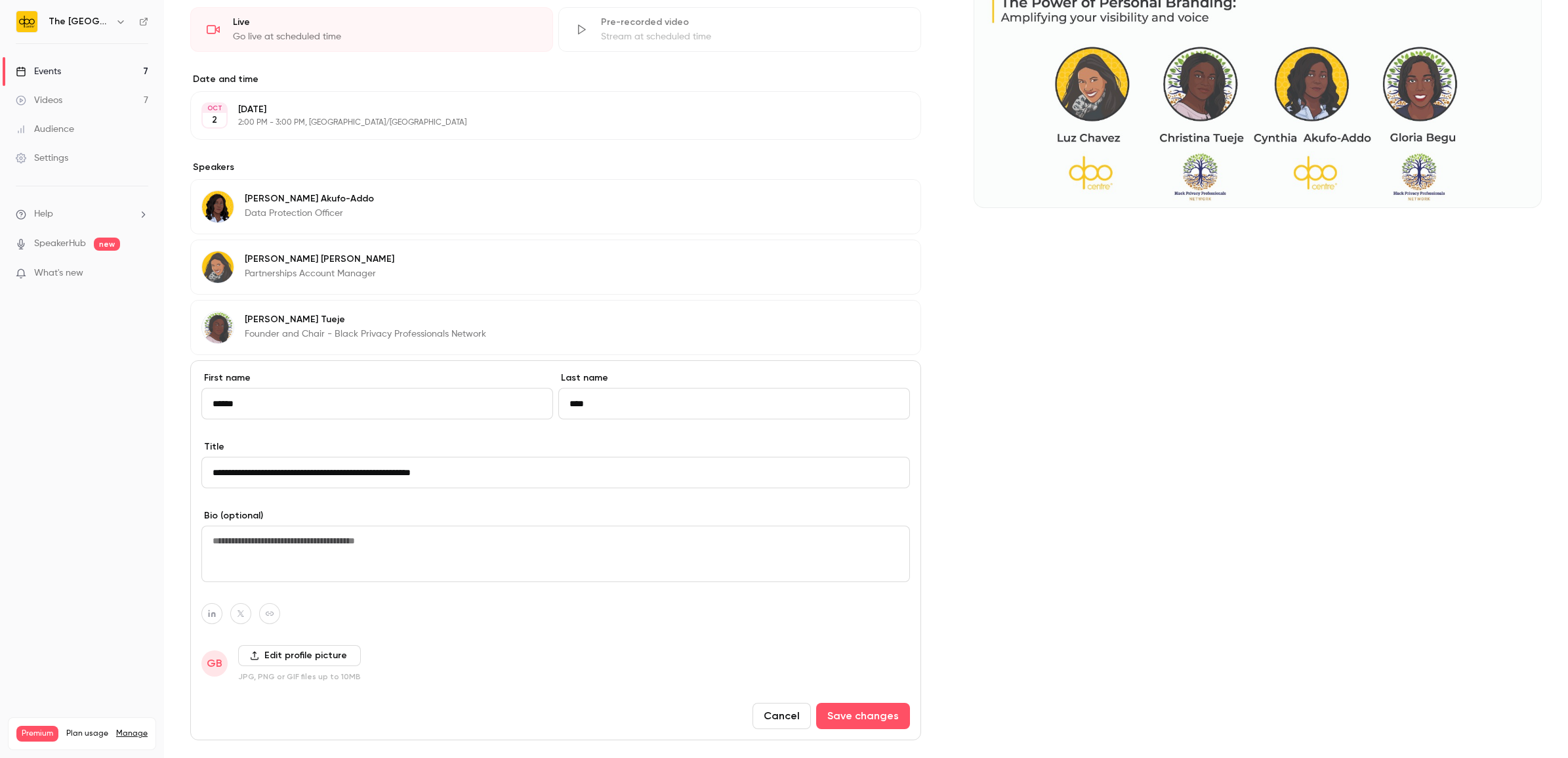
click at [274, 651] on label "Edit profile picture" at bounding box center [299, 655] width 123 height 21
click at [0, 0] on input "Edit profile picture" at bounding box center [0, 0] width 0 height 0
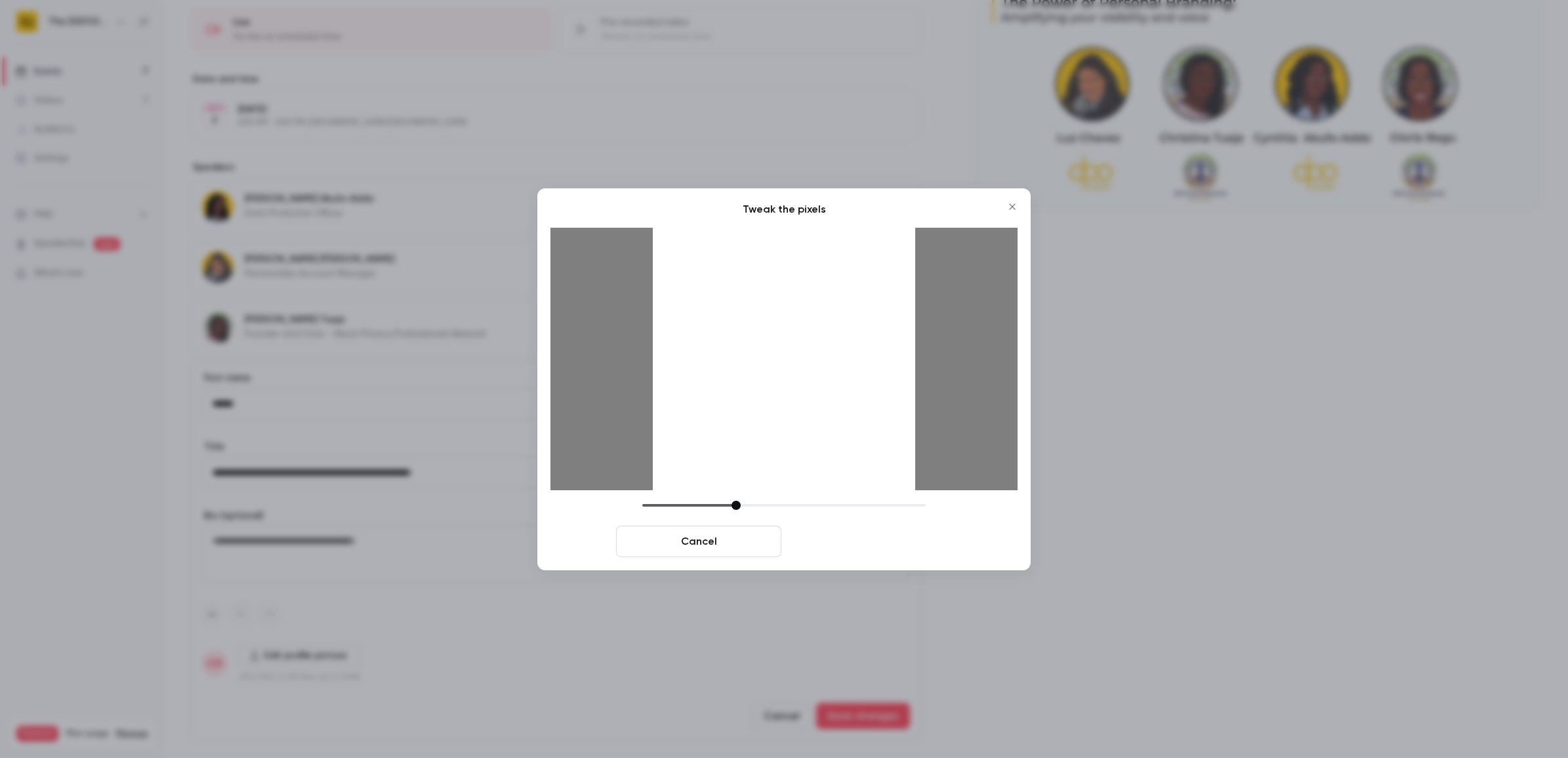
click at [851, 549] on button "Crop and save" at bounding box center [869, 541] width 165 height 31
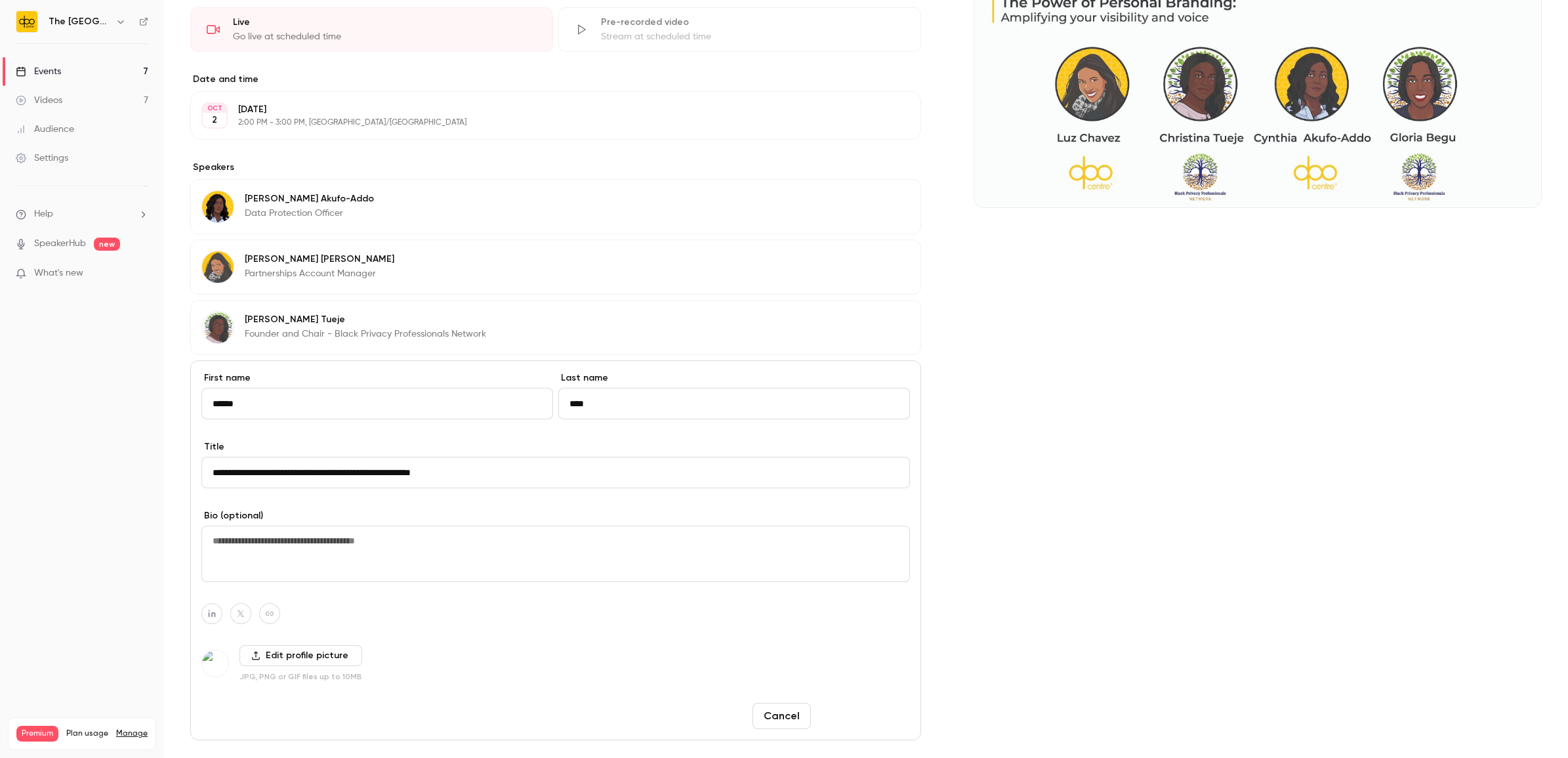
click at [863, 720] on button "Save changes" at bounding box center [863, 716] width 94 height 27
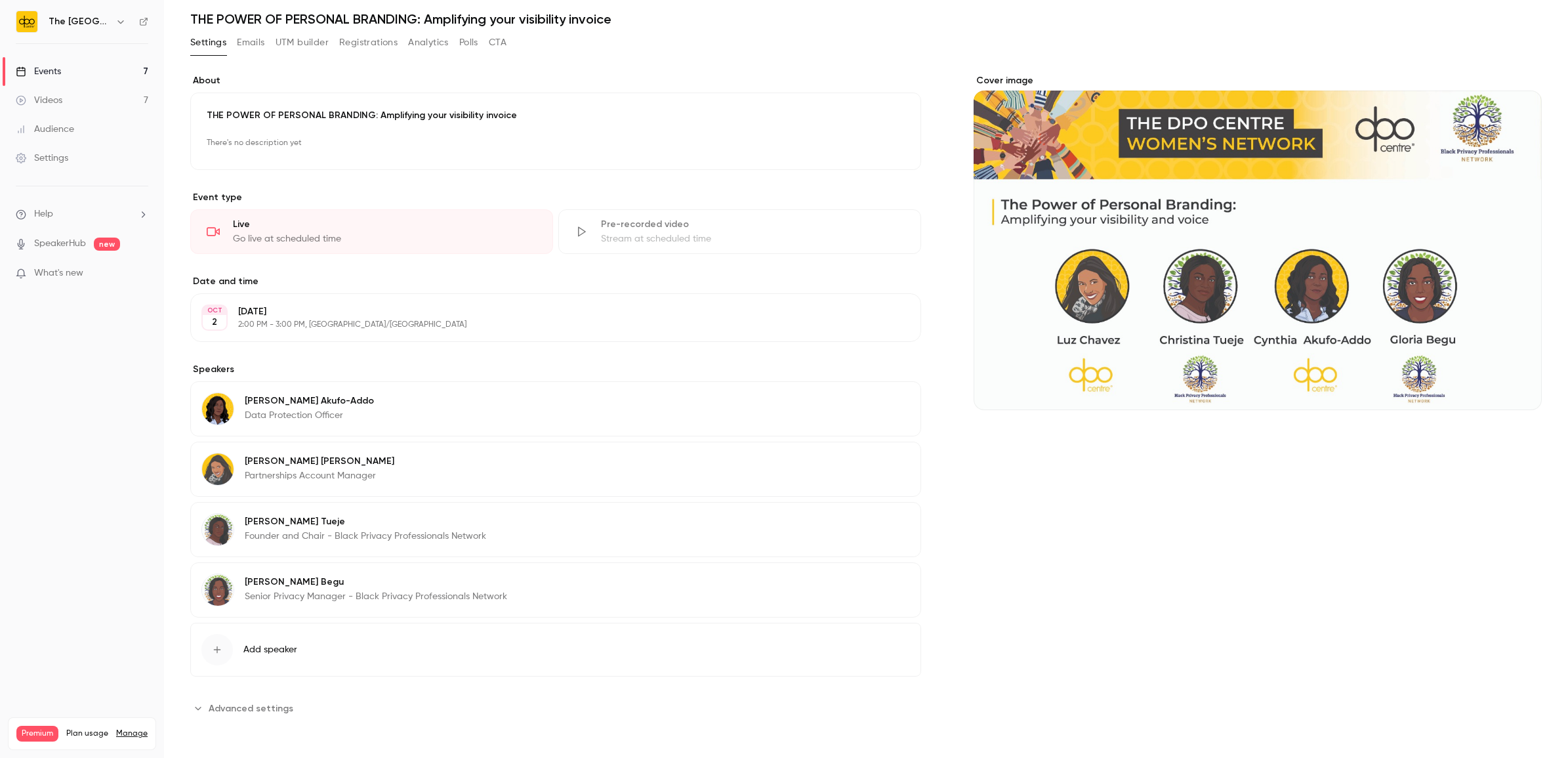
click at [47, 81] on link "Events 7" at bounding box center [82, 72] width 164 height 29
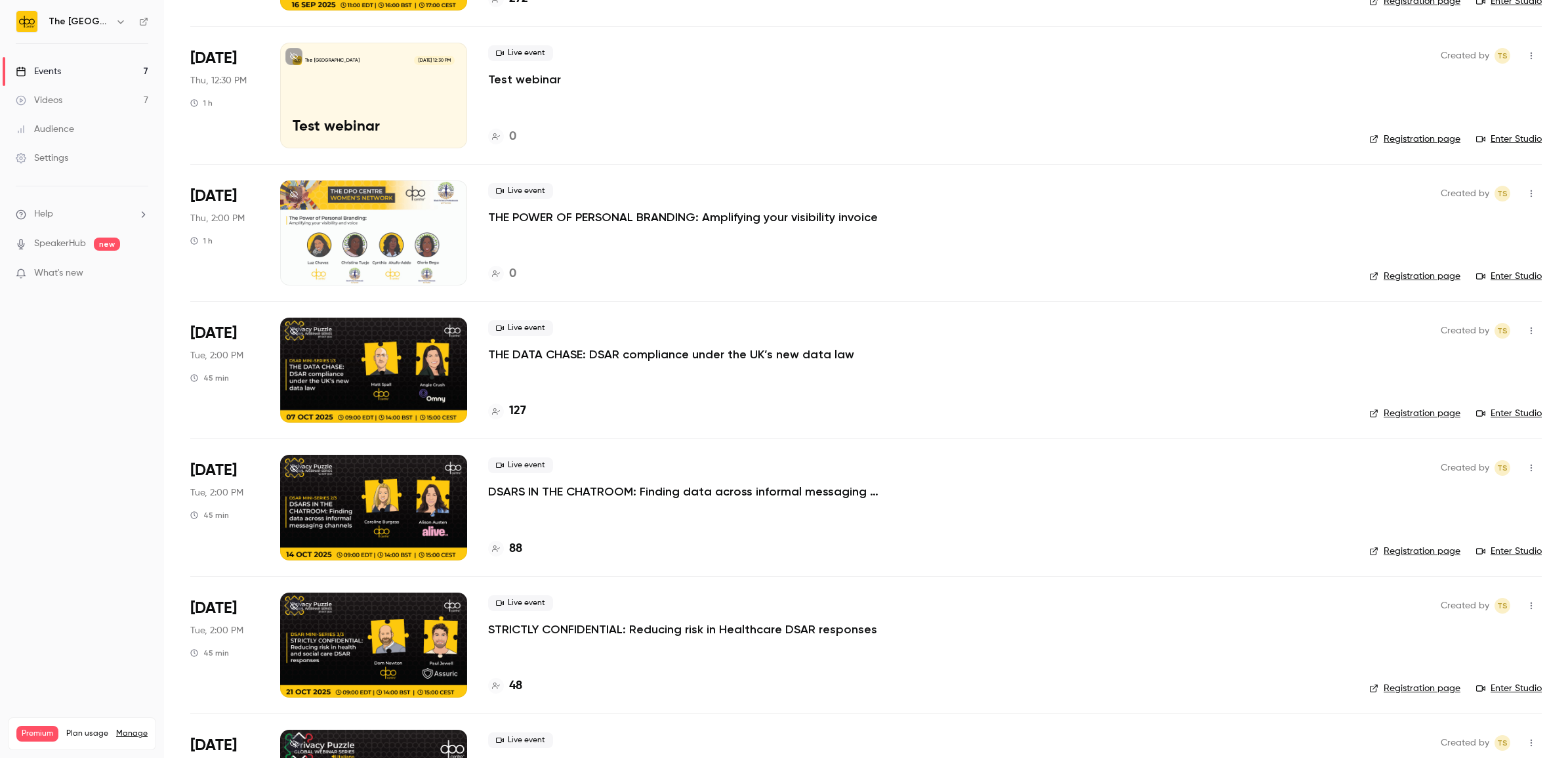
scroll to position [308, 0]
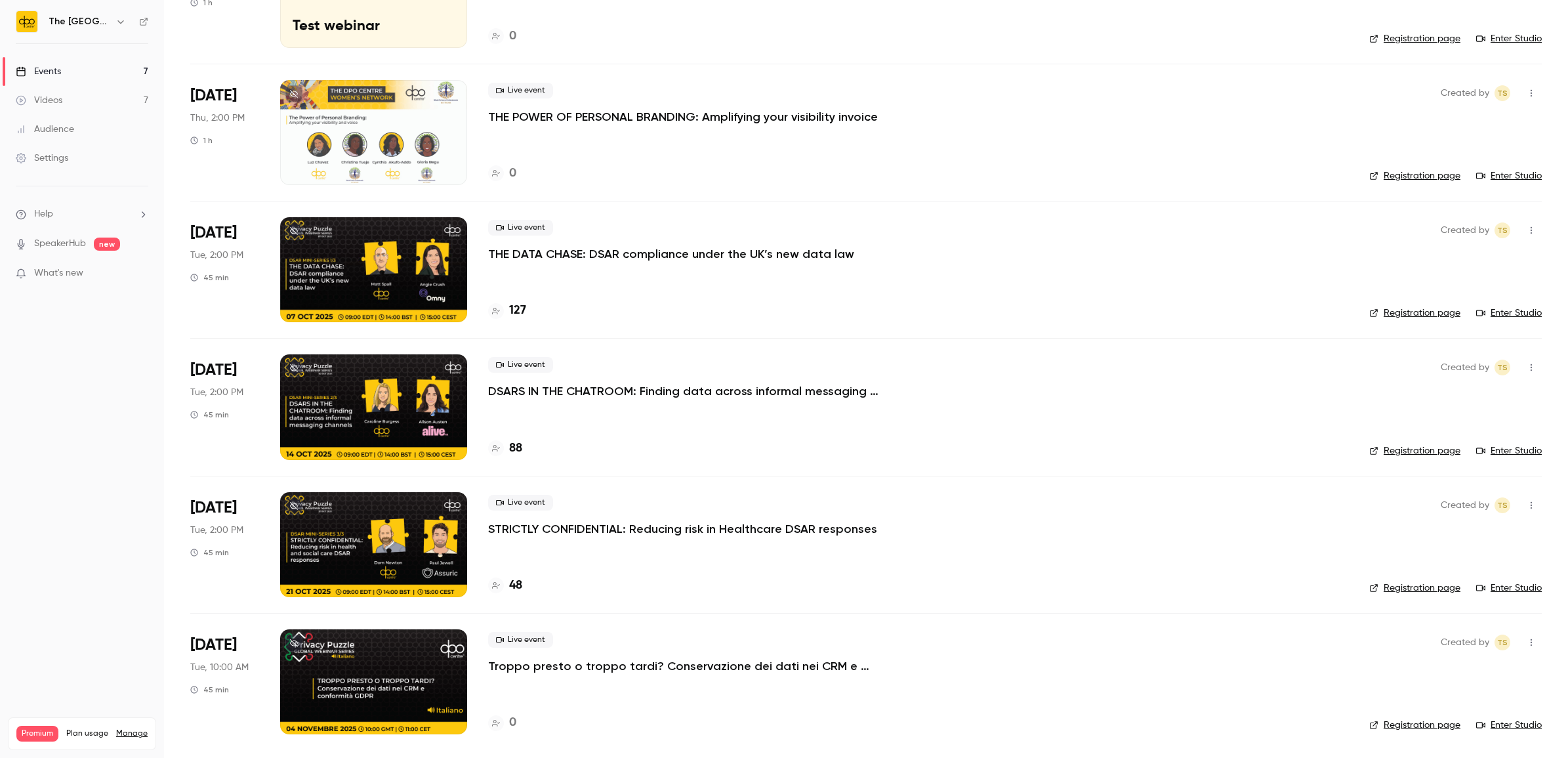
click at [527, 251] on p "THE DATA CHASE: DSAR compliance under the UK’s new data law" at bounding box center [671, 254] width 366 height 16
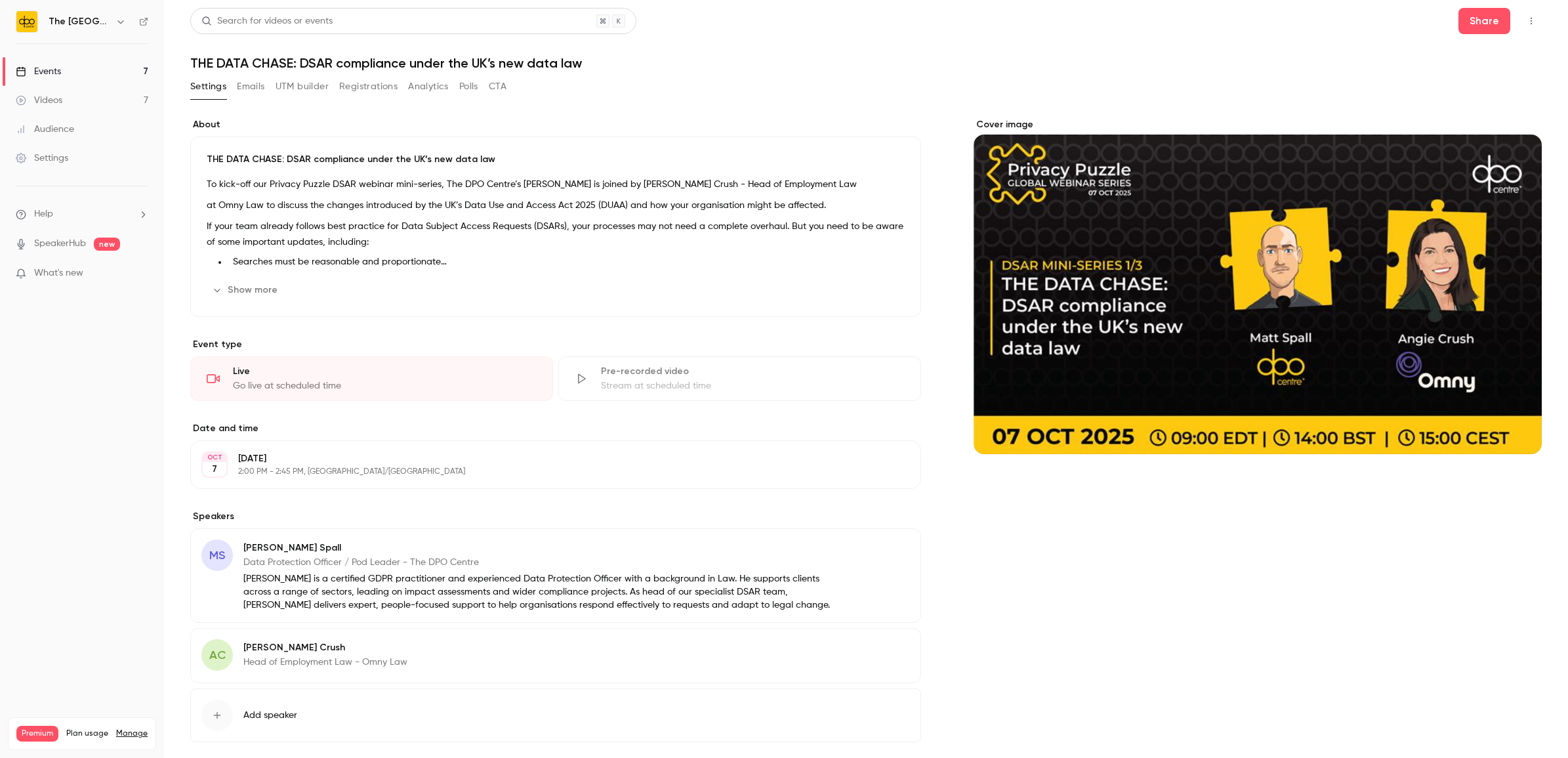
click at [356, 86] on button "Registrations" at bounding box center [368, 86] width 58 height 21
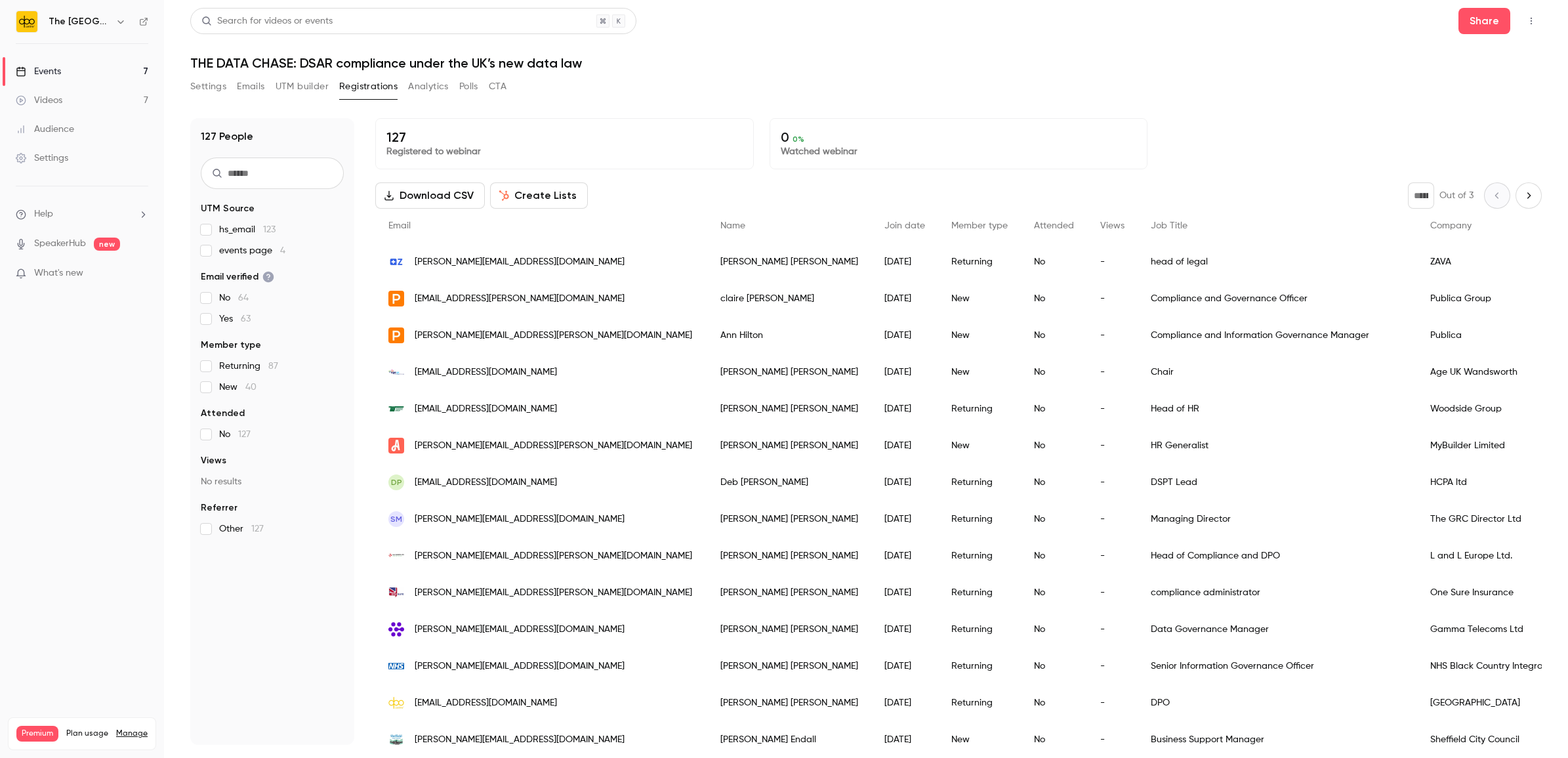
click at [240, 251] on span "events page 4" at bounding box center [253, 250] width 66 height 13
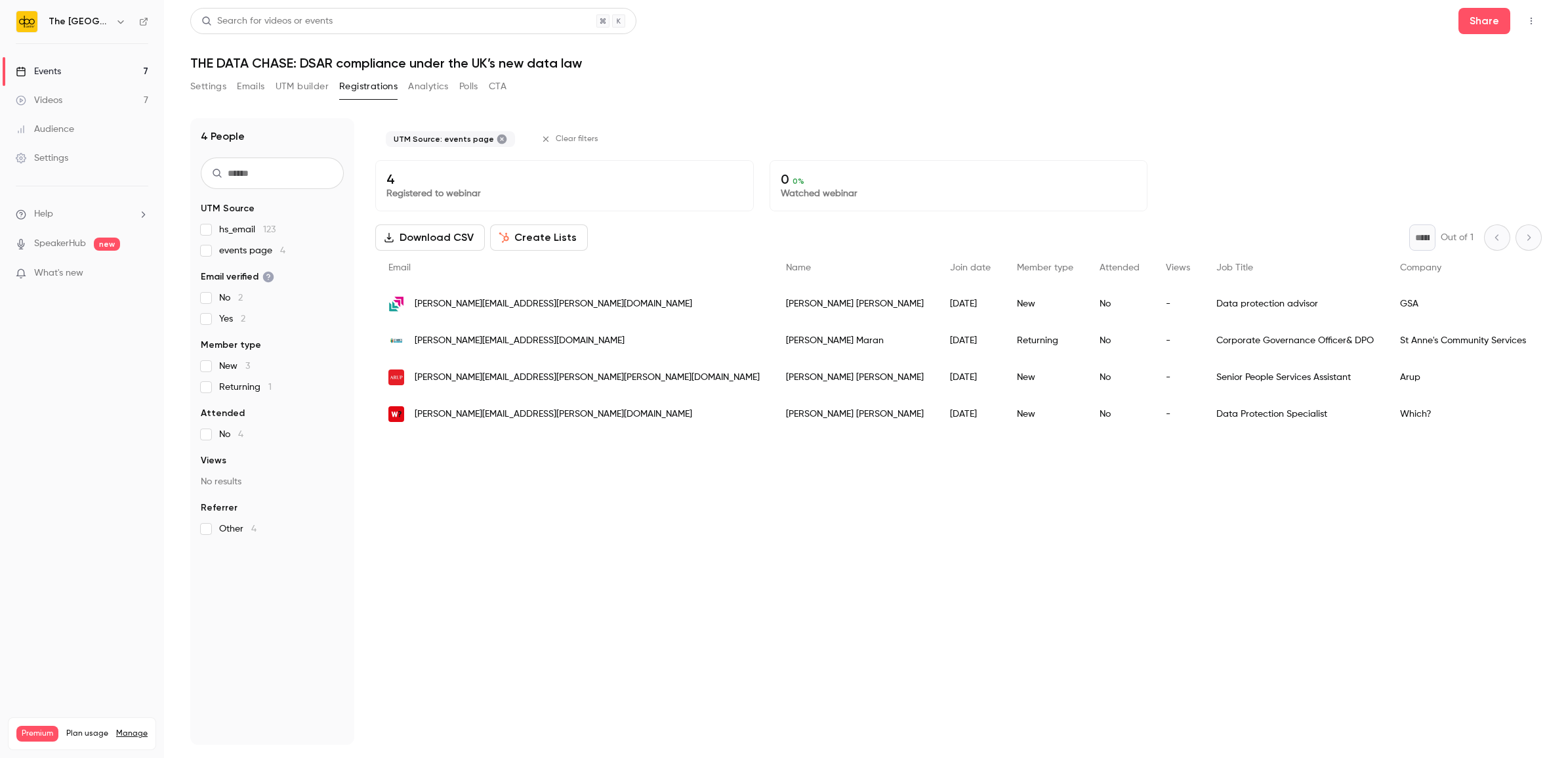
click at [220, 230] on span "hs_email 123" at bounding box center [248, 229] width 56 height 13
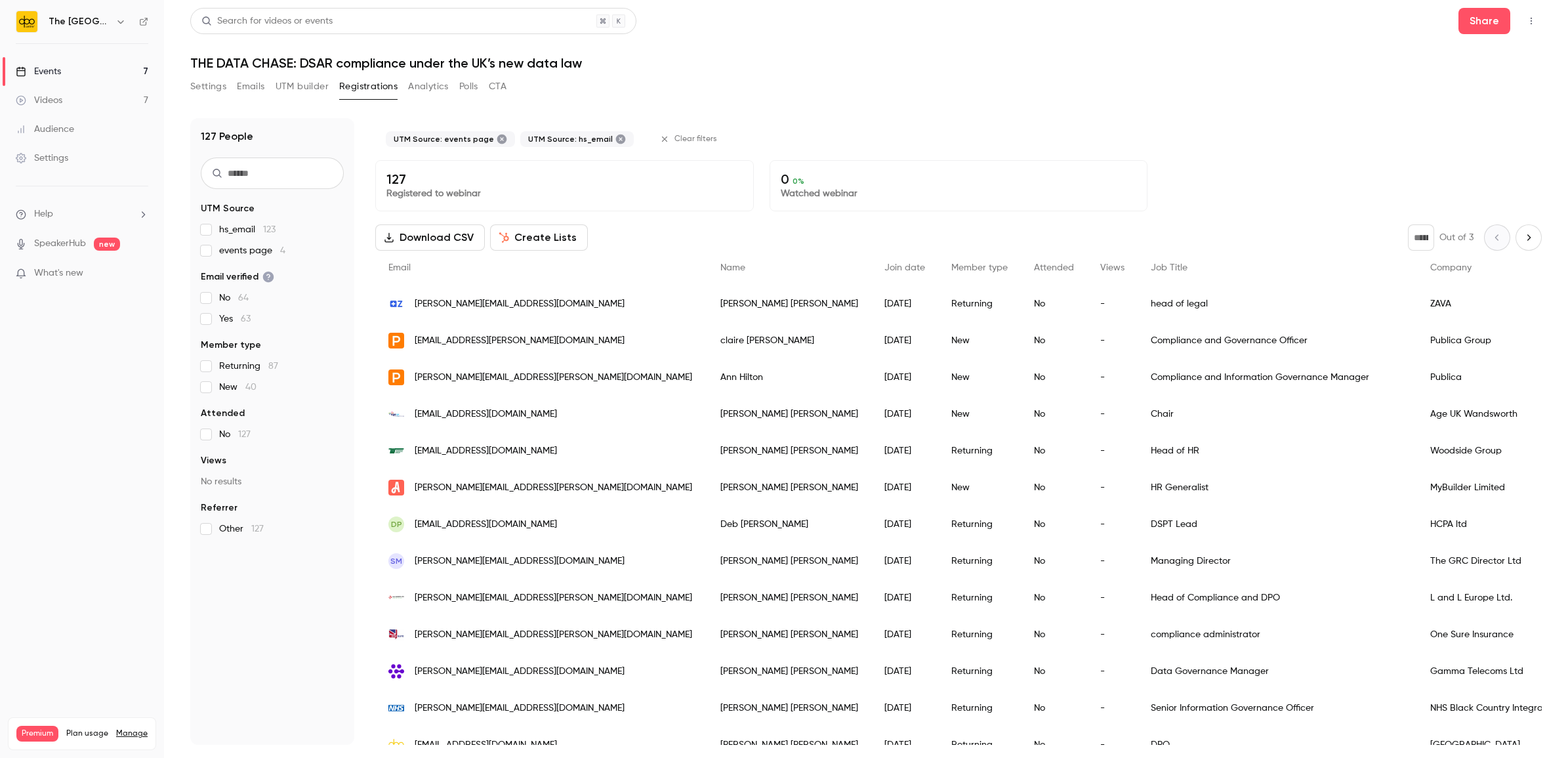
click at [86, 77] on link "Events 7" at bounding box center [82, 72] width 164 height 29
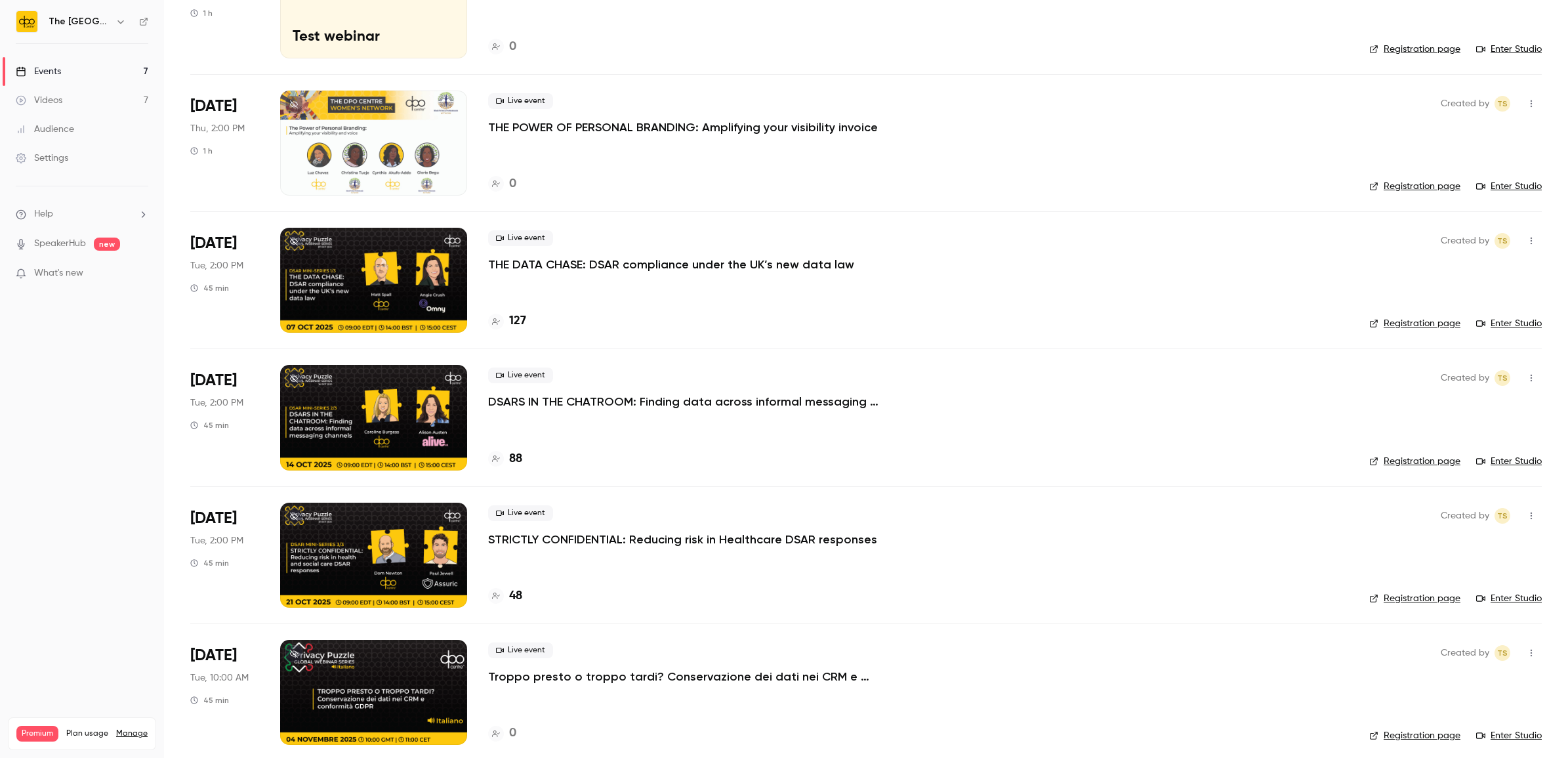
scroll to position [308, 0]
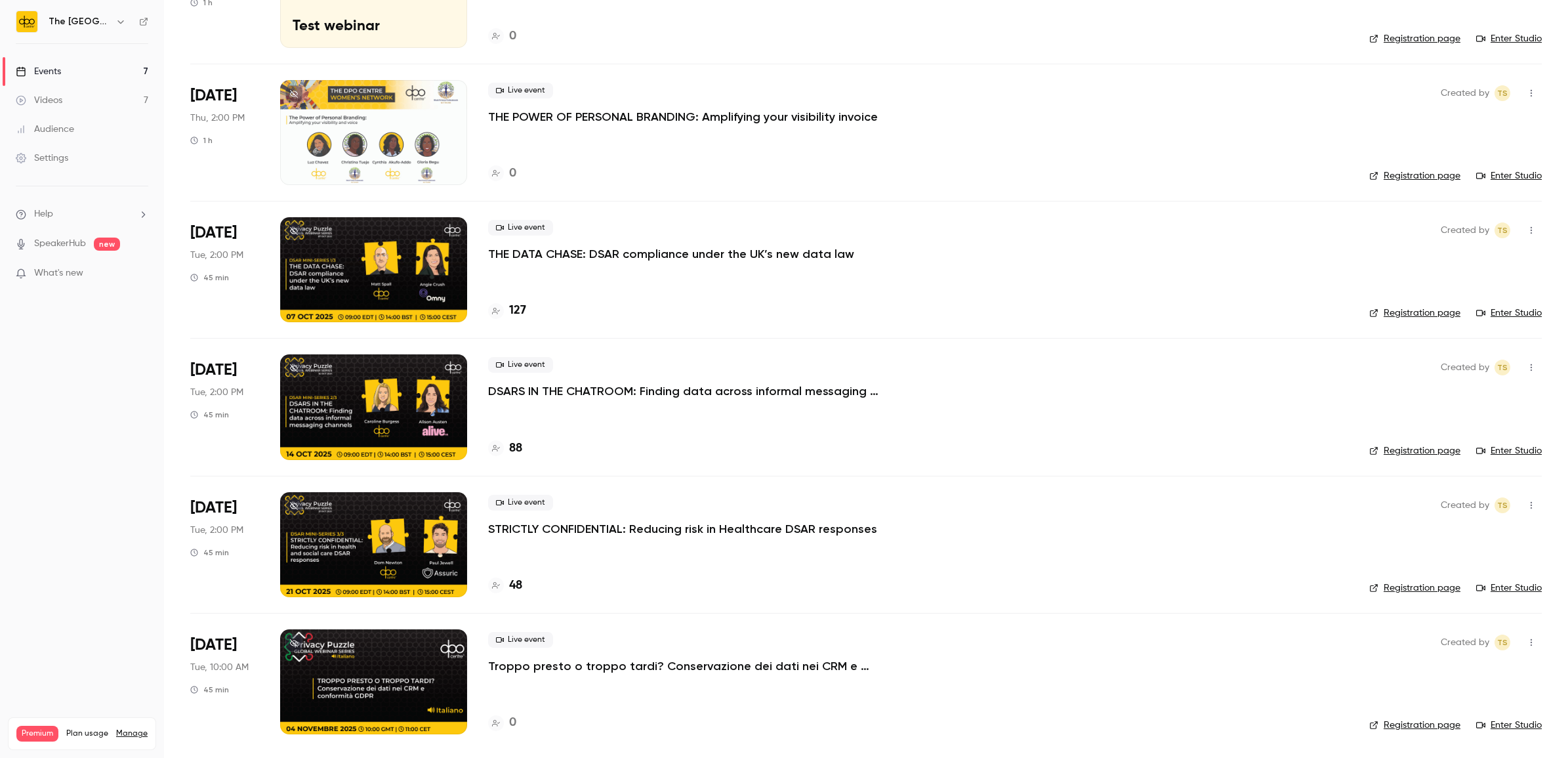
click at [530, 535] on p "STRICTLY CONFIDENTIAL: Reducing risk in Healthcare DSAR responses" at bounding box center [683, 529] width 389 height 16
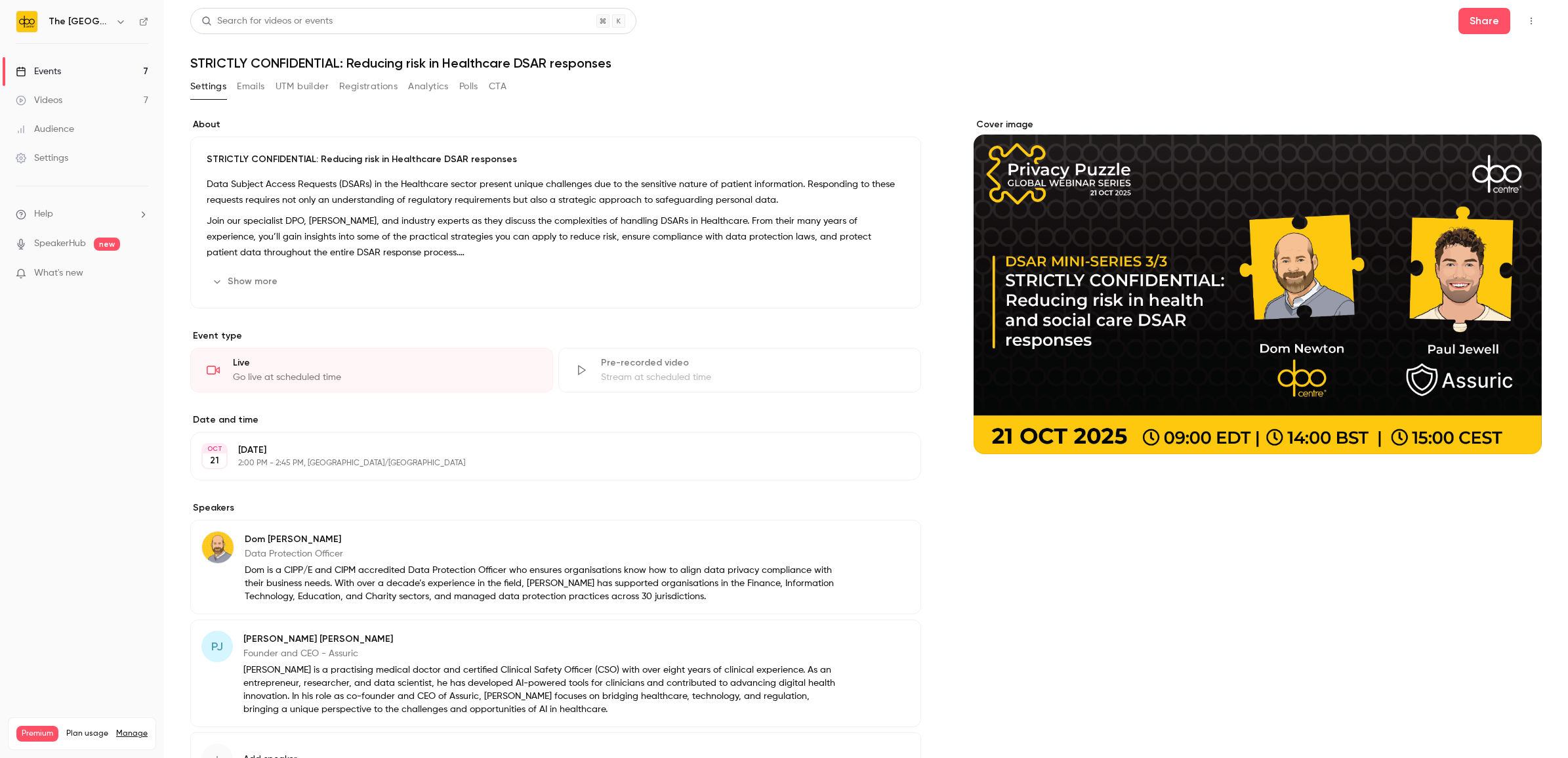
click at [251, 86] on button "Emails" at bounding box center [250, 86] width 27 height 21
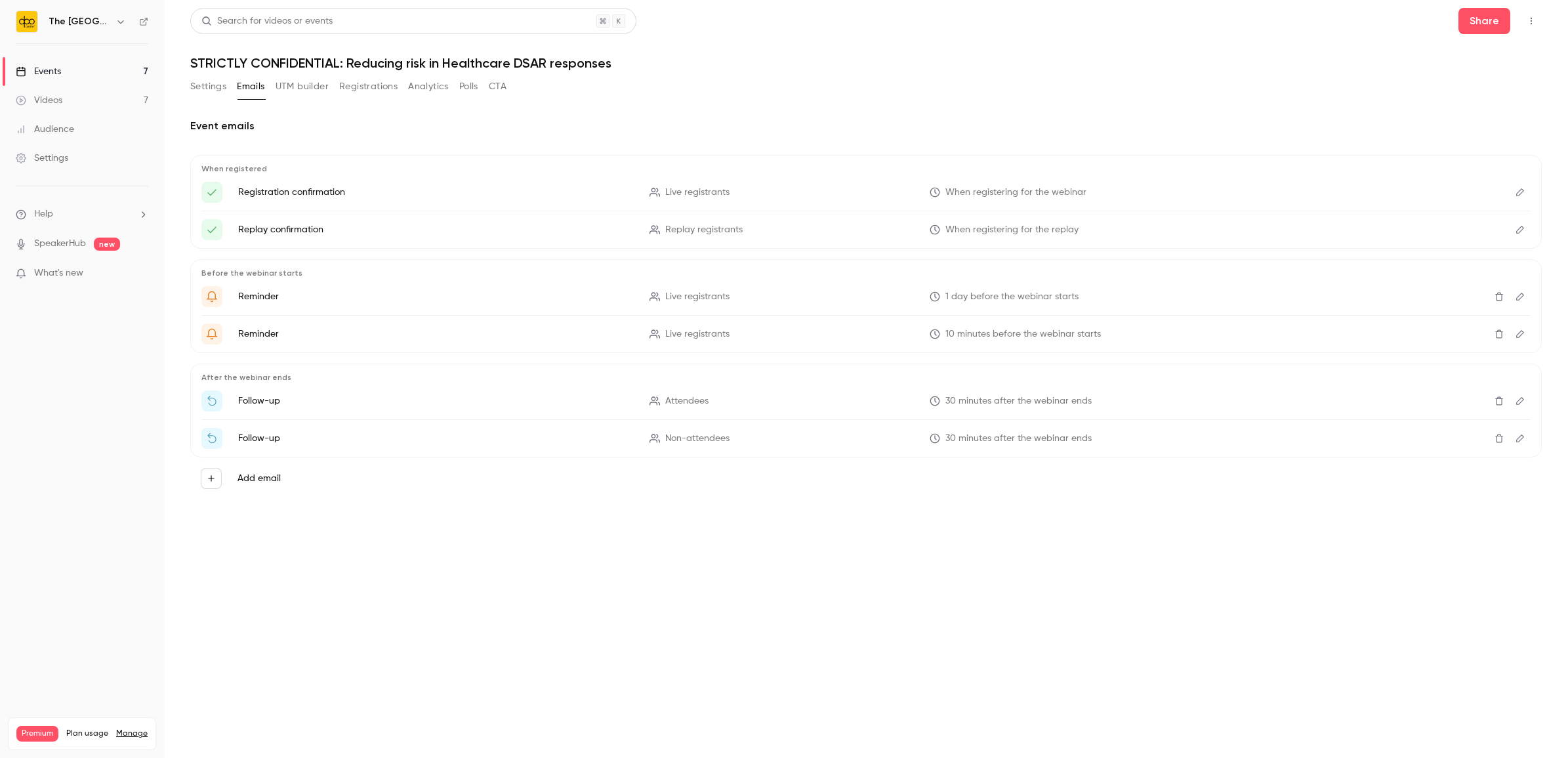
click at [312, 93] on button "UTM builder" at bounding box center [302, 86] width 53 height 21
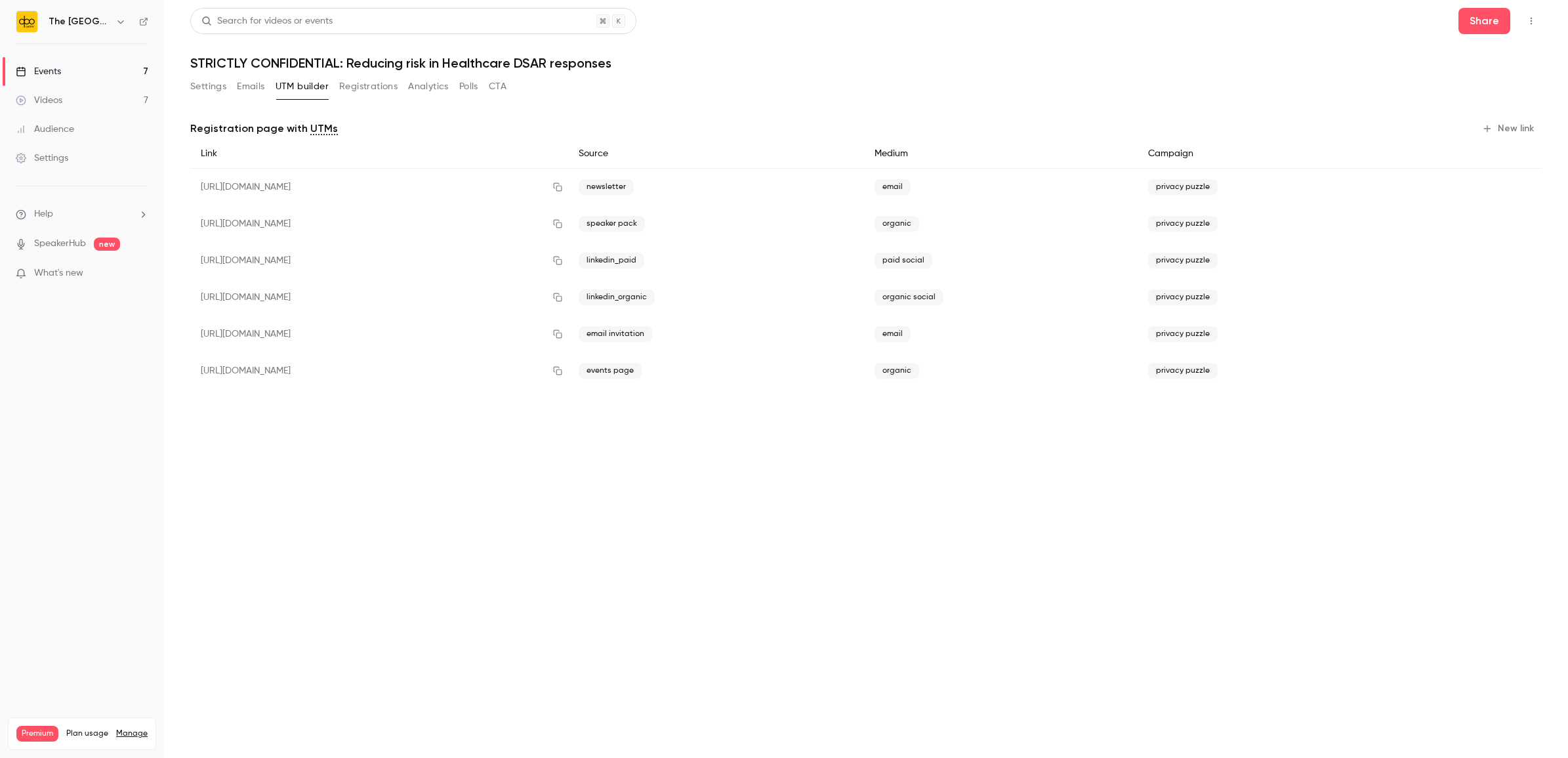
click at [387, 93] on button "Registrations" at bounding box center [368, 86] width 58 height 21
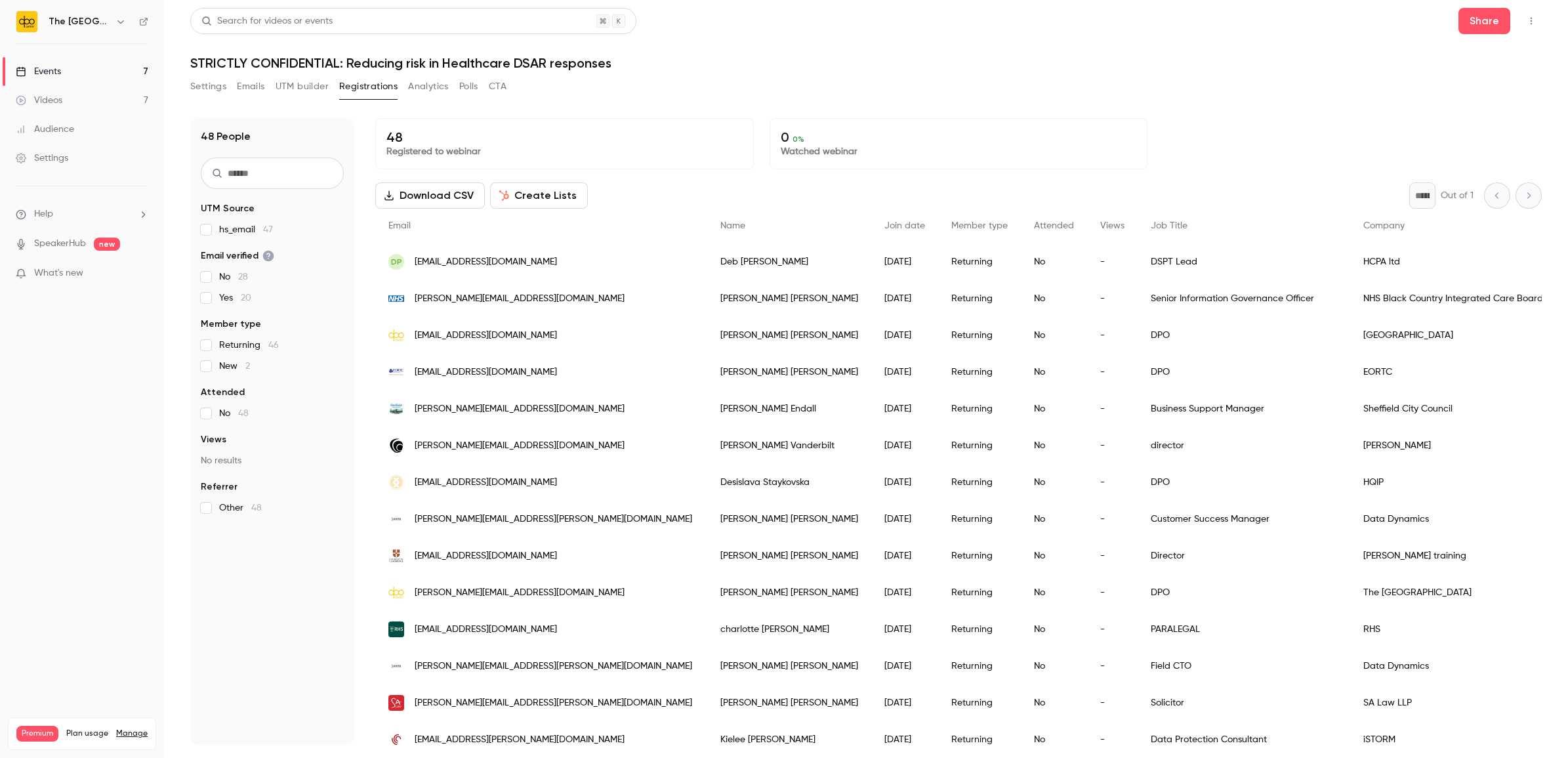
drag, startPoint x: 31, startPoint y: 71, endPoint x: 33, endPoint y: 79, distance: 8.2
click at [31, 71] on div "Events" at bounding box center [39, 71] width 45 height 13
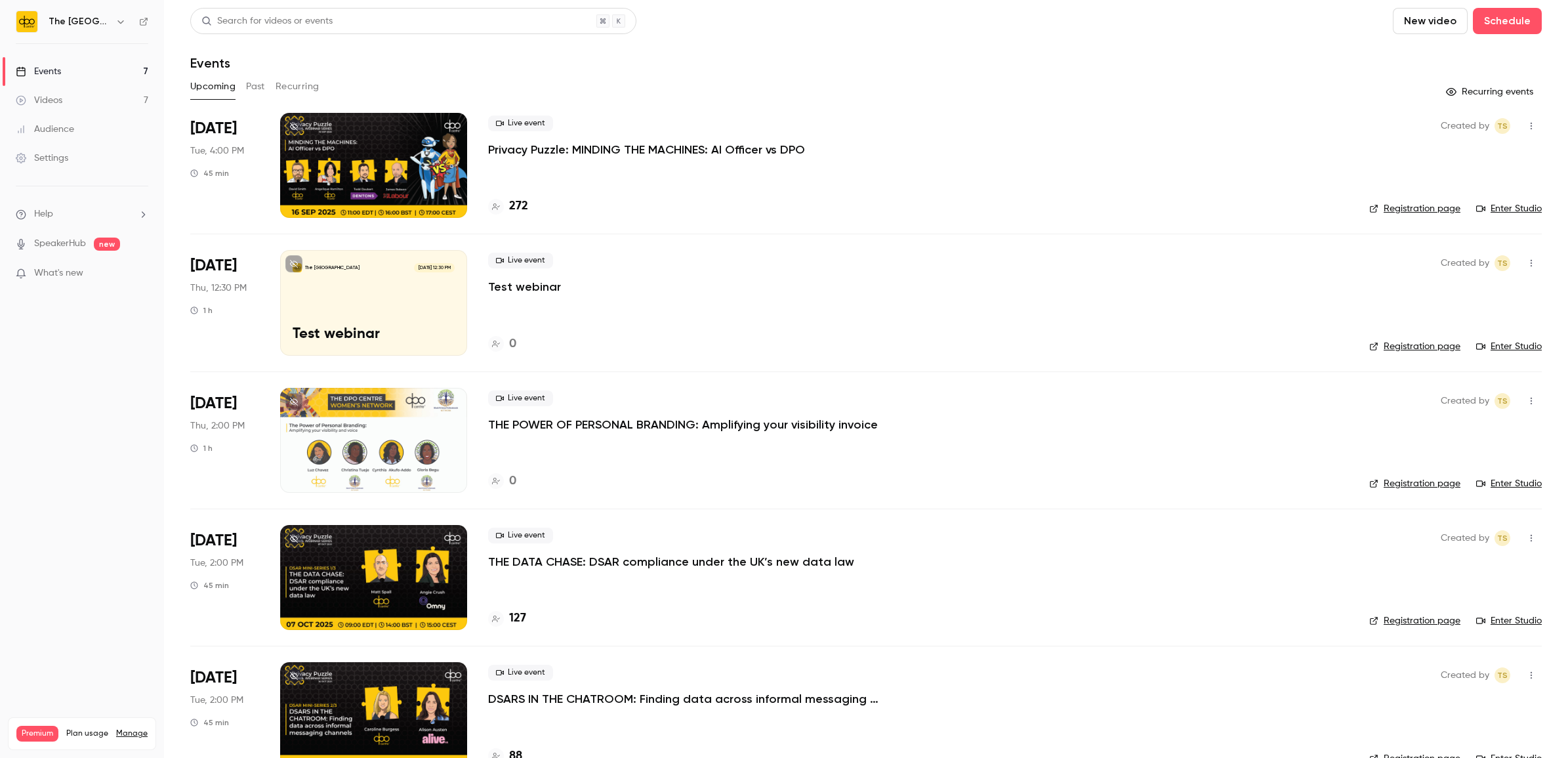
click at [621, 438] on div "Live event THE POWER OF PERSONAL BRANDING: Amplifying your visibility invoice 0" at bounding box center [918, 440] width 860 height 105
click at [623, 431] on p "THE POWER OF PERSONAL BRANDING: Amplifying your visibility invoice" at bounding box center [683, 425] width 390 height 16
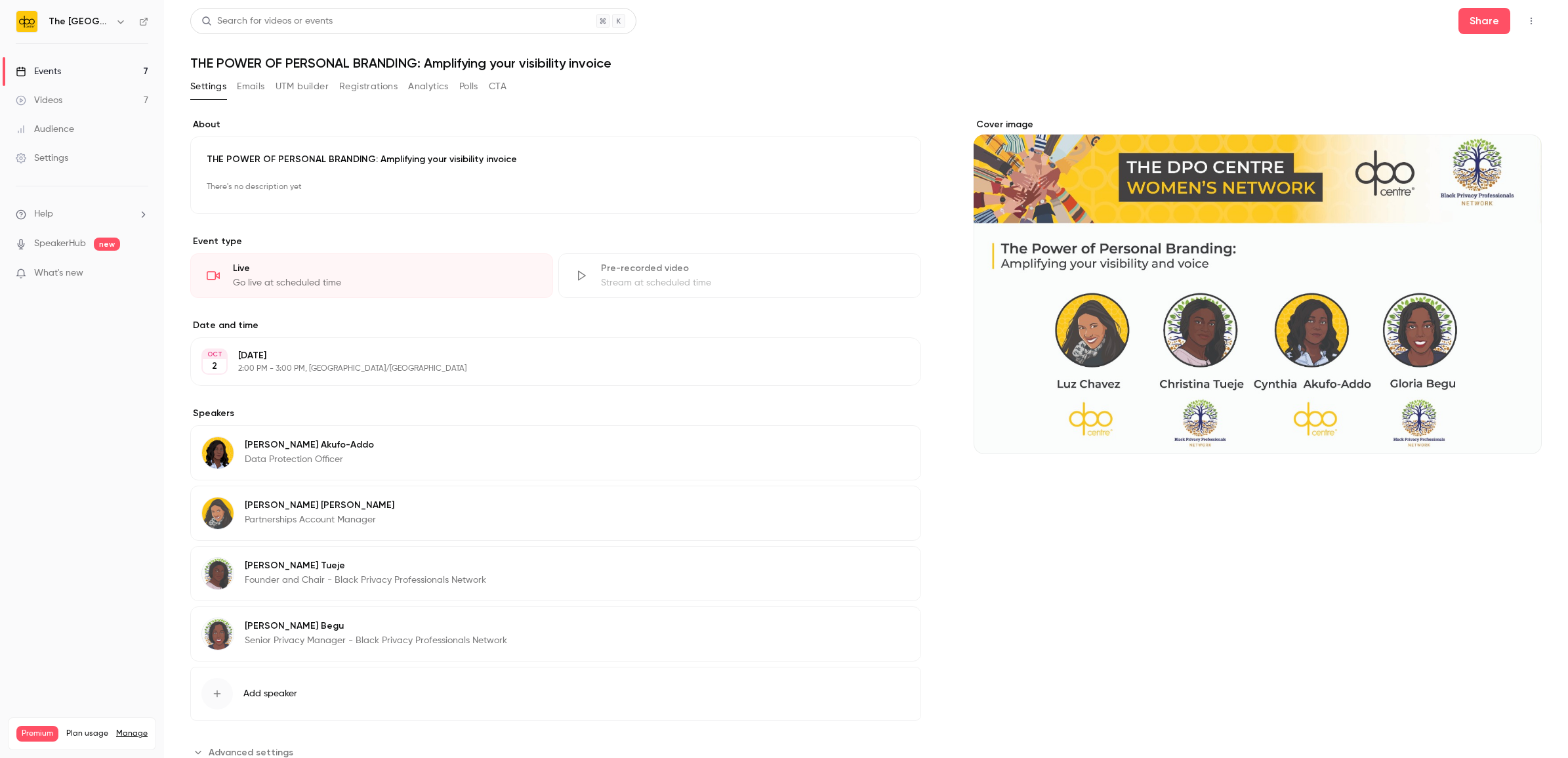
click at [332, 185] on p "There's no description yet" at bounding box center [555, 187] width 698 height 21
